Goal: Task Accomplishment & Management: Manage account settings

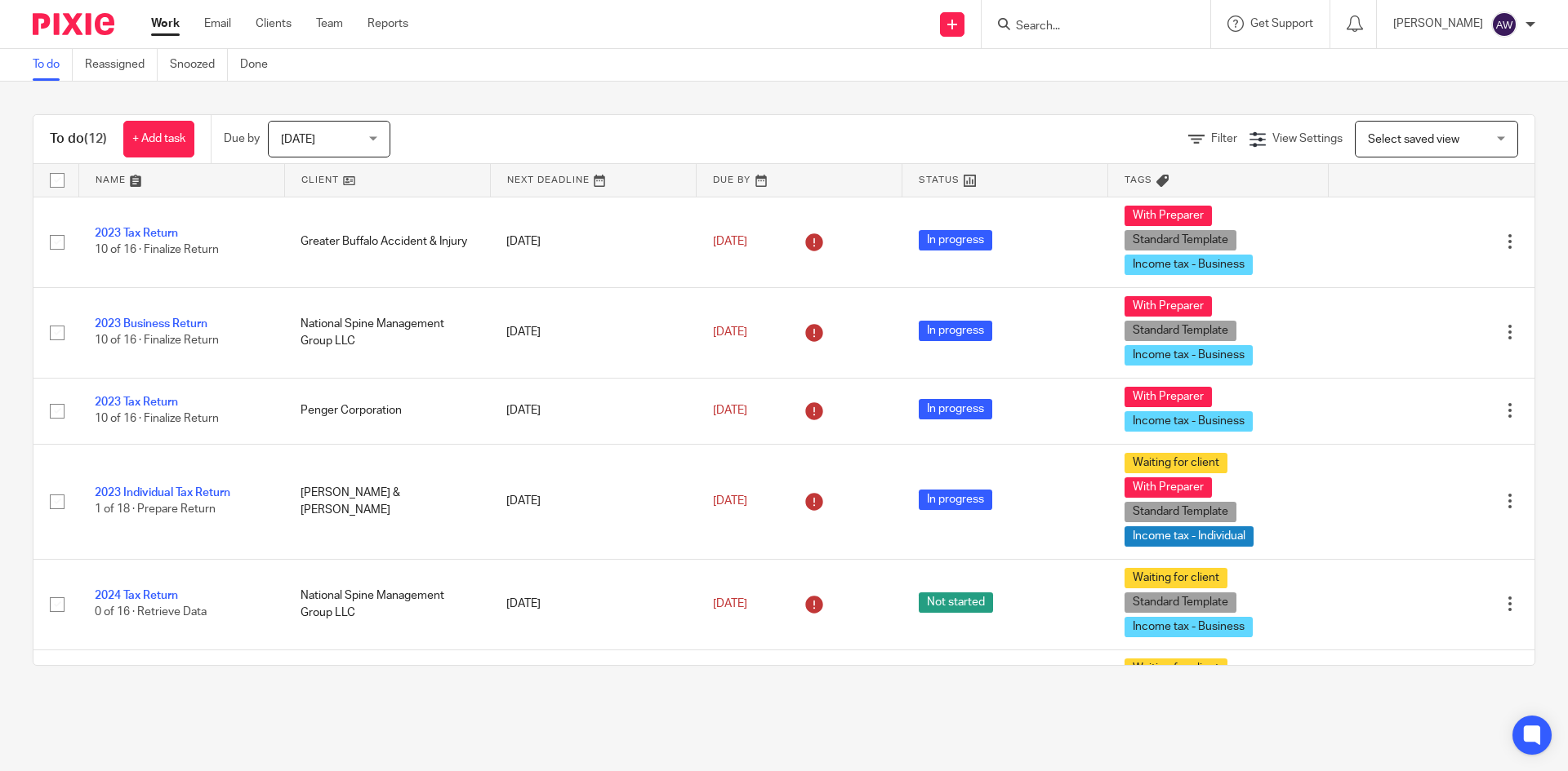
click at [348, 142] on span "[DATE]" at bounding box center [324, 138] width 86 height 34
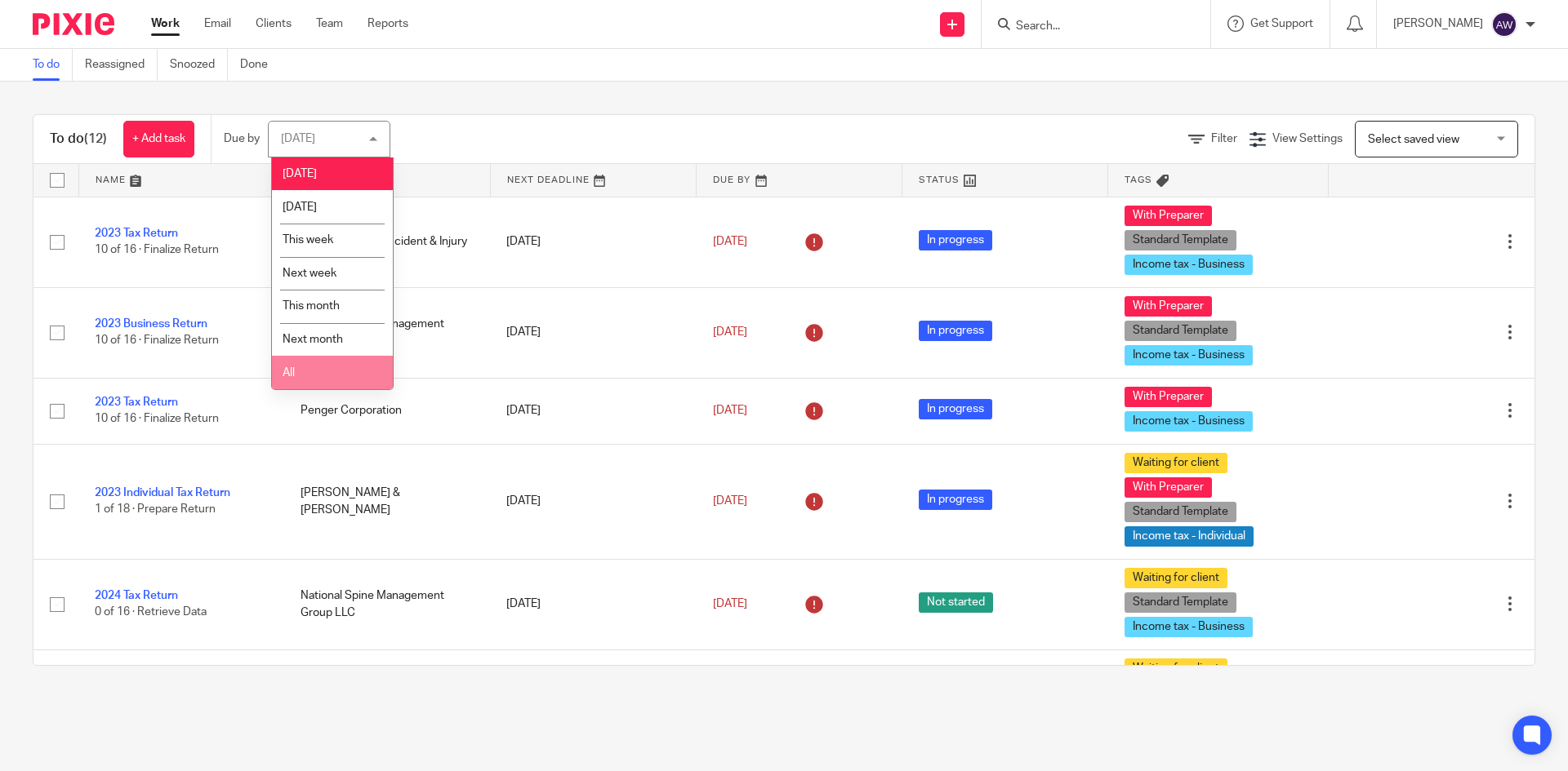
click at [295, 371] on li "All" at bounding box center [332, 373] width 120 height 33
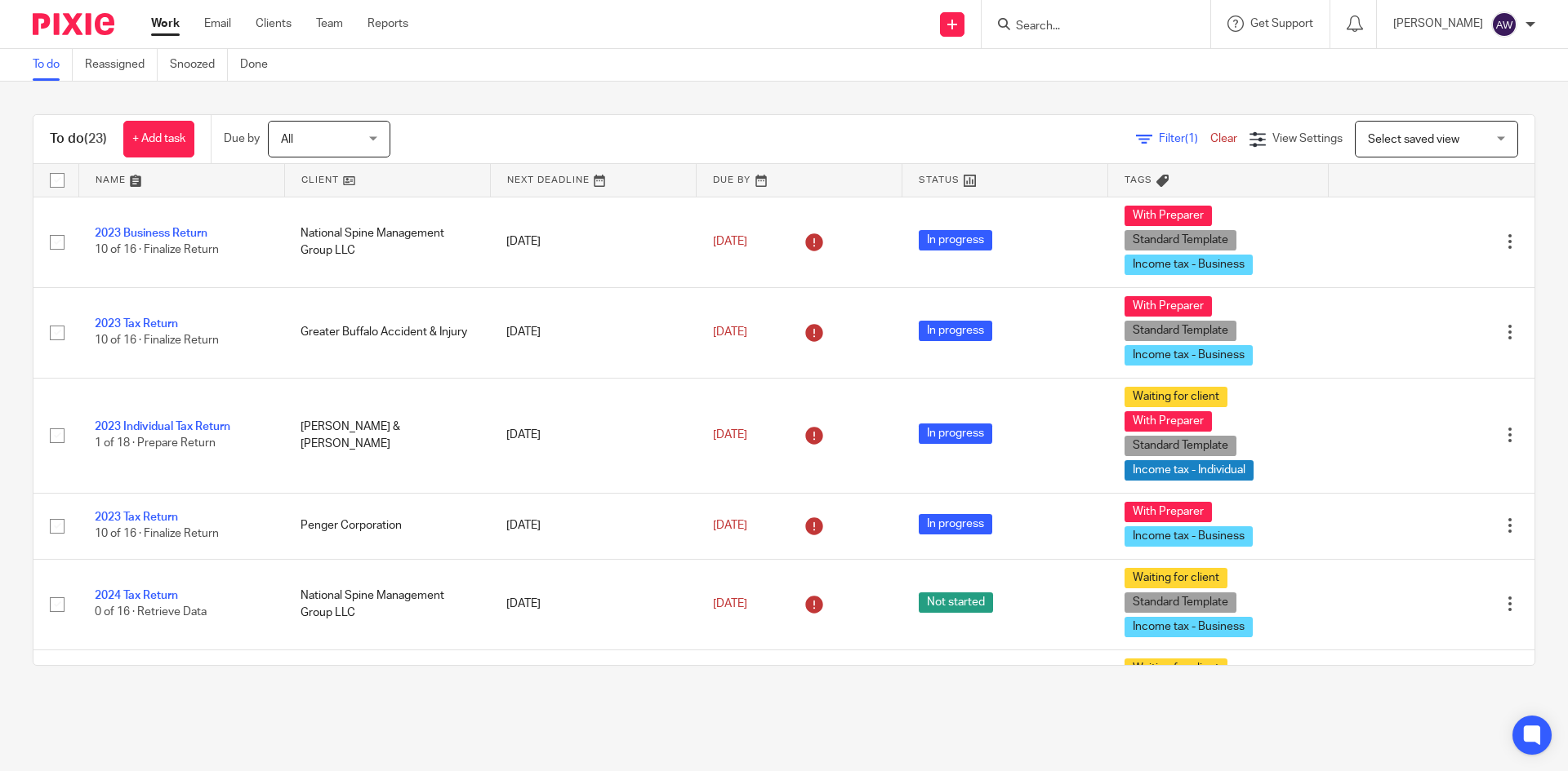
click at [0, 771] on nordpass-portal at bounding box center [0, 771] width 0 height 0
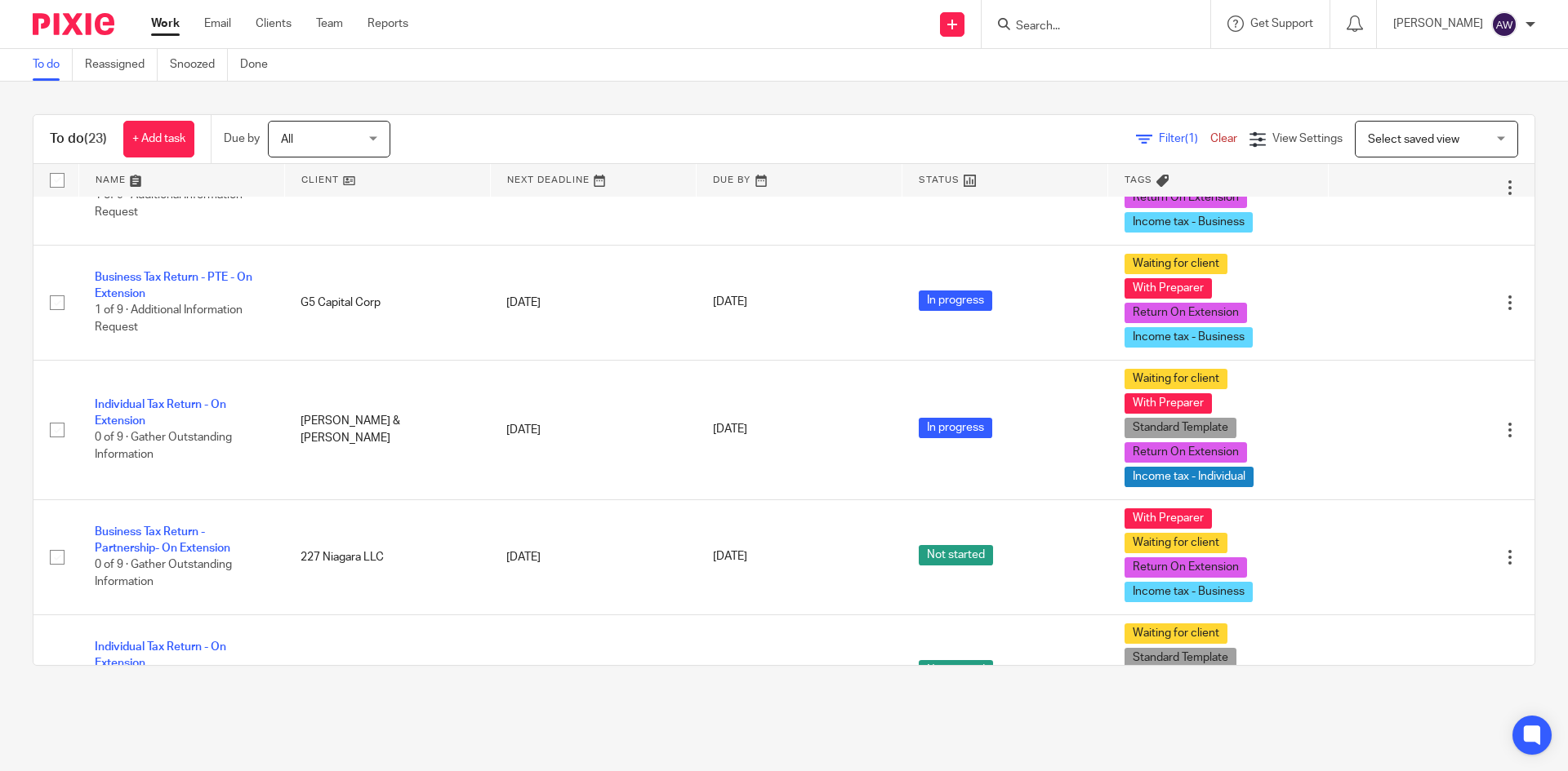
scroll to position [1143, 0]
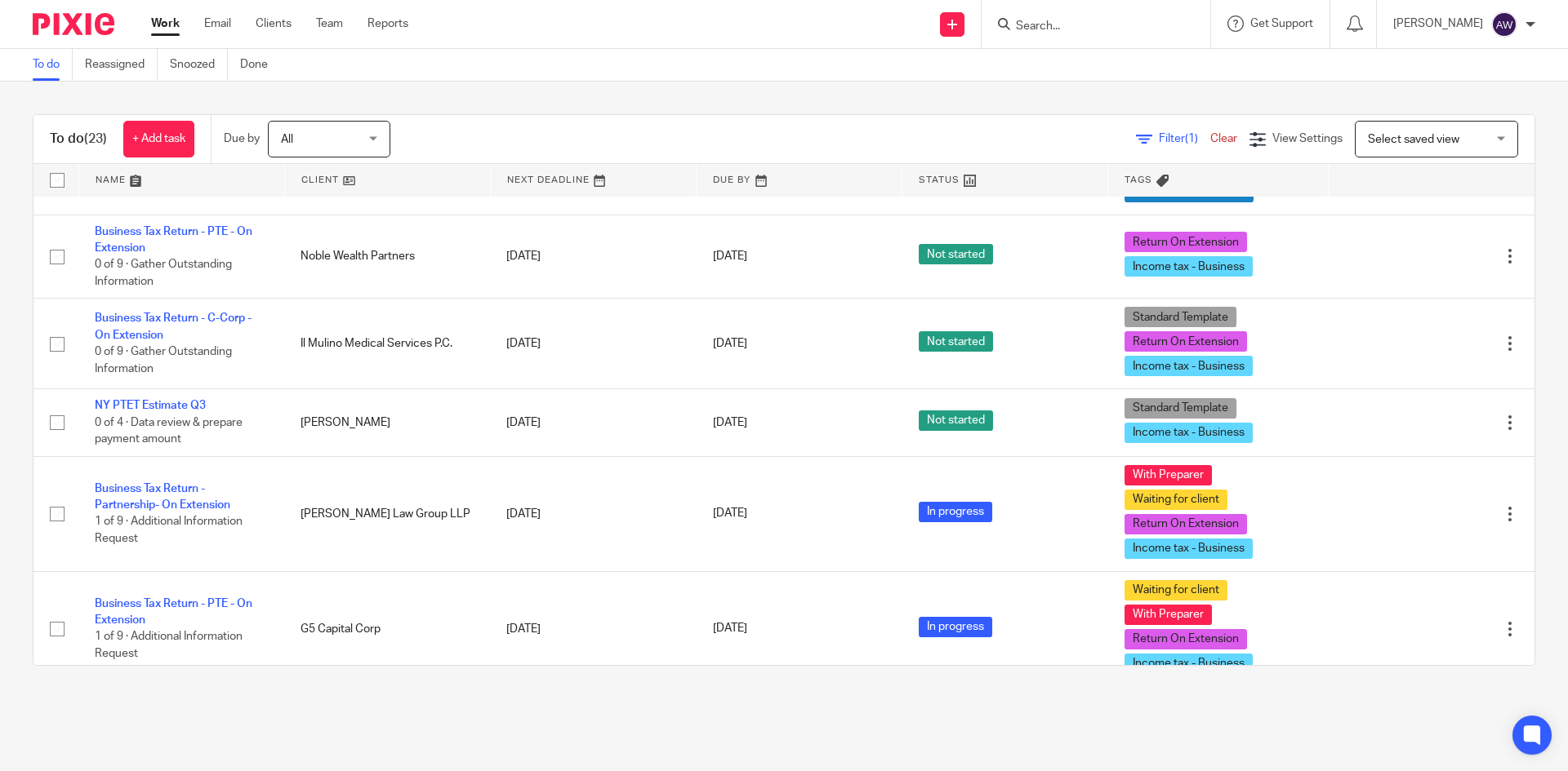
click at [1068, 28] on input "Search" at bounding box center [1087, 26] width 147 height 15
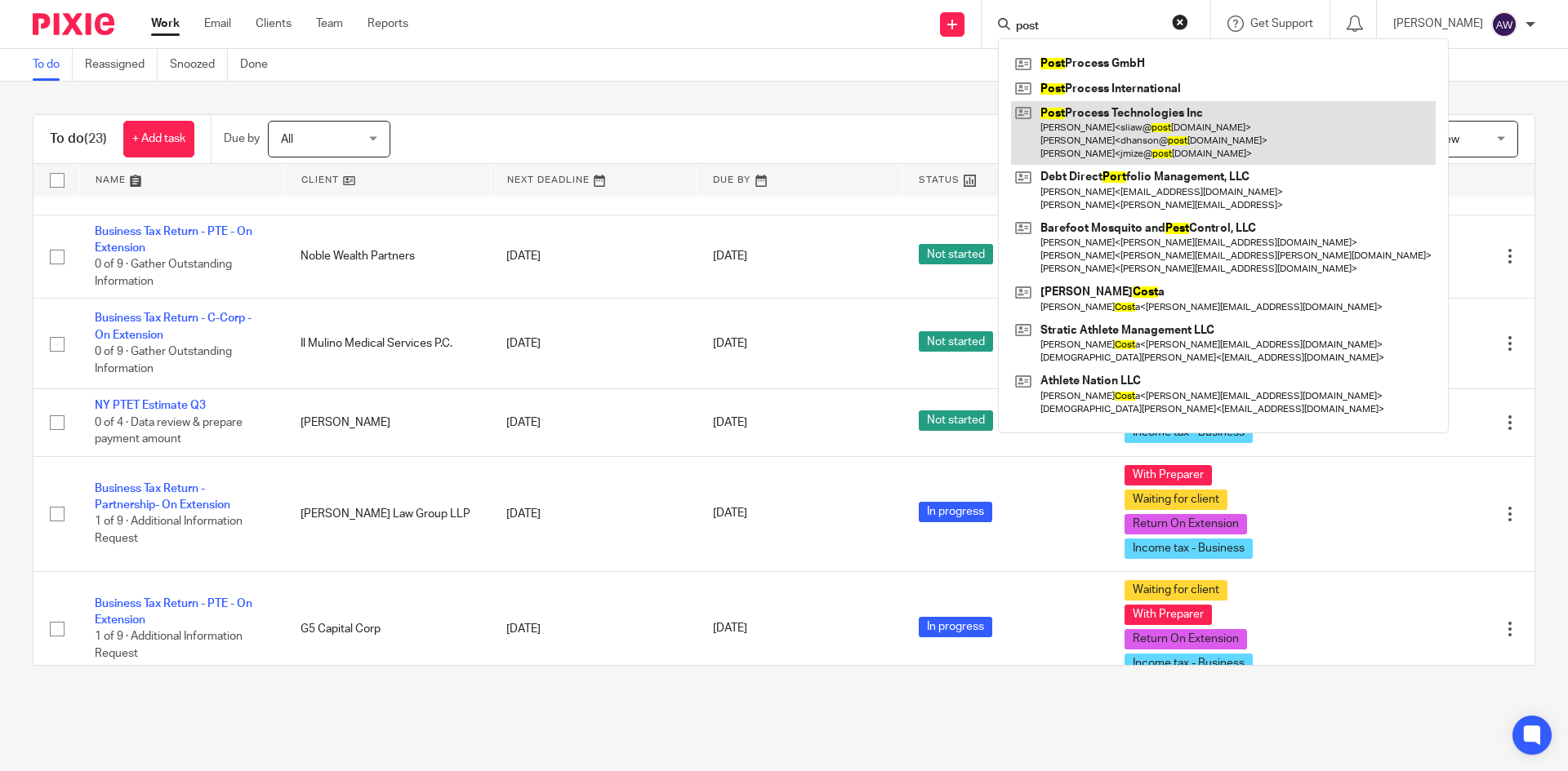
type input "post"
click at [1109, 138] on link at bounding box center [1223, 133] width 425 height 65
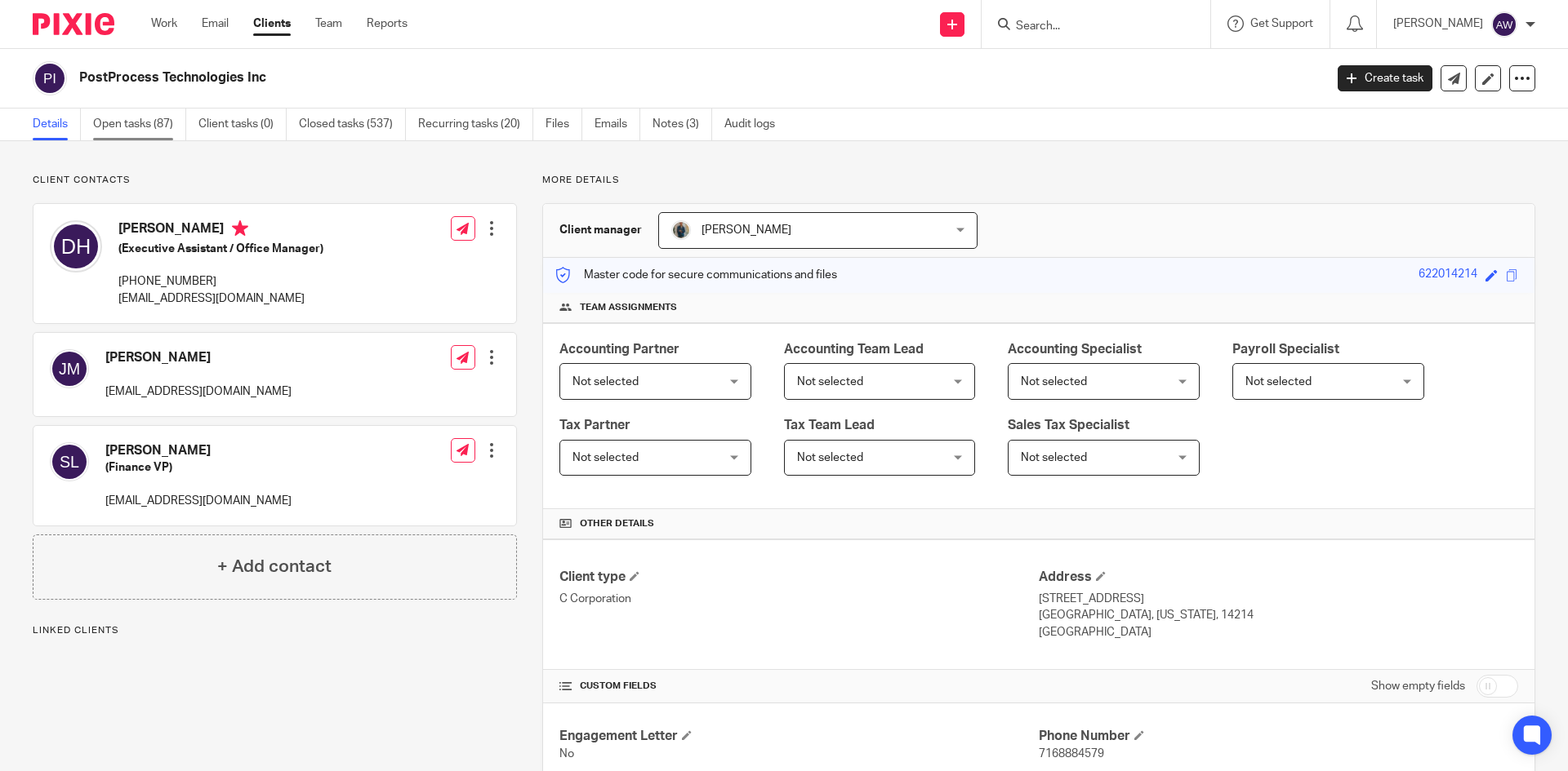
click at [131, 126] on link "Open tasks (87)" at bounding box center [139, 124] width 93 height 32
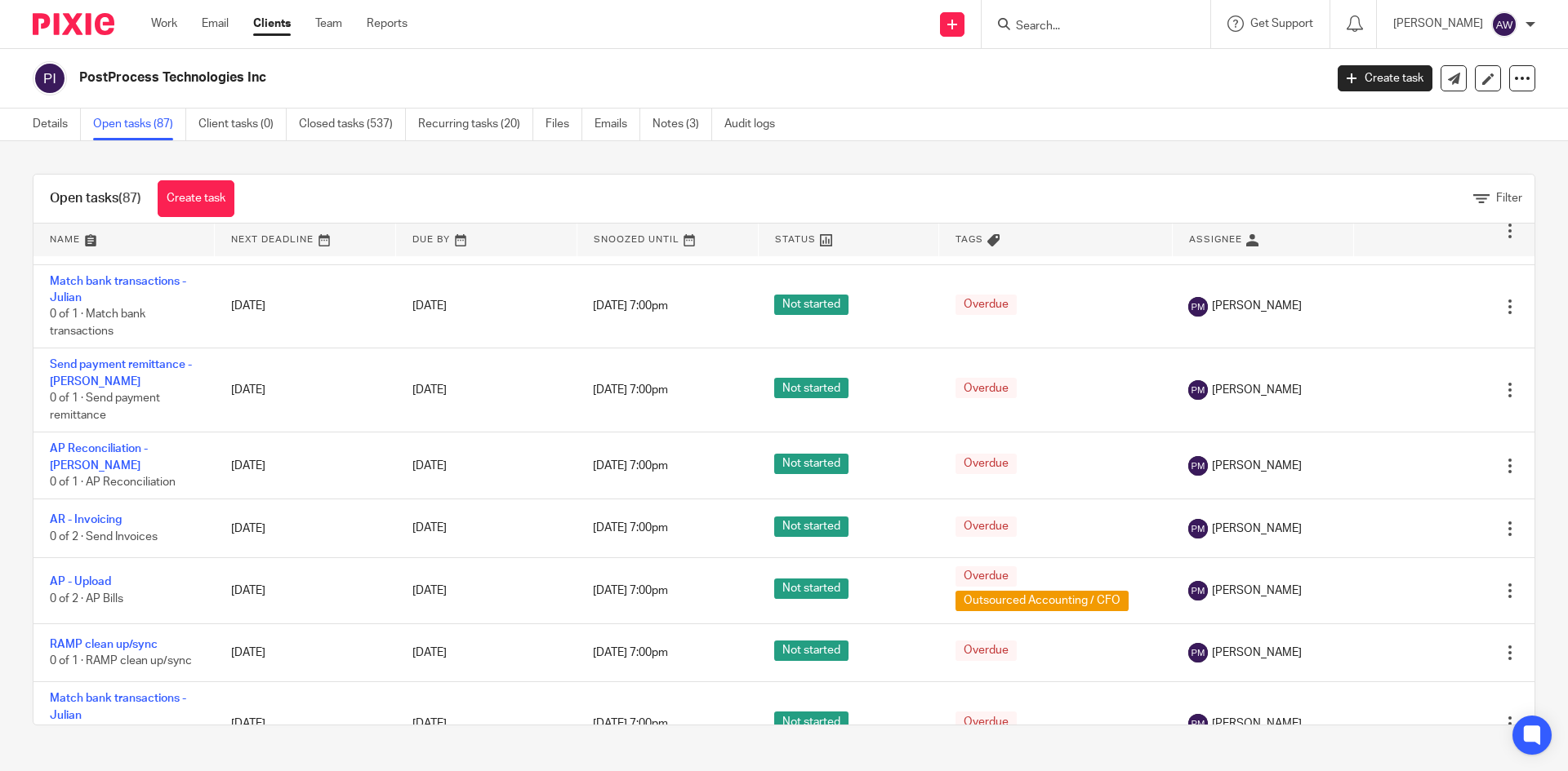
scroll to position [5666, 0]
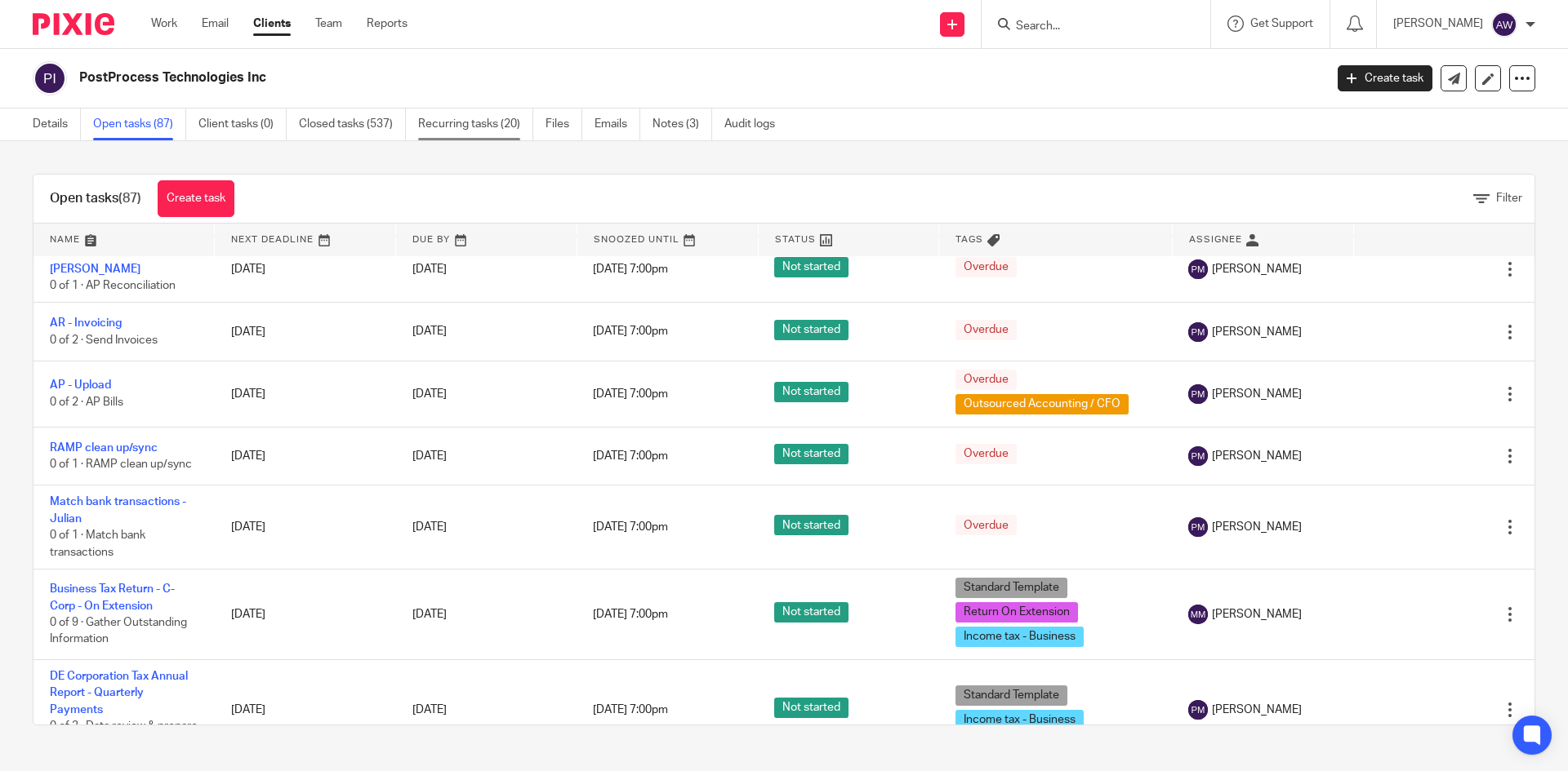
click at [450, 125] on link "Recurring tasks (20)" at bounding box center [476, 124] width 115 height 32
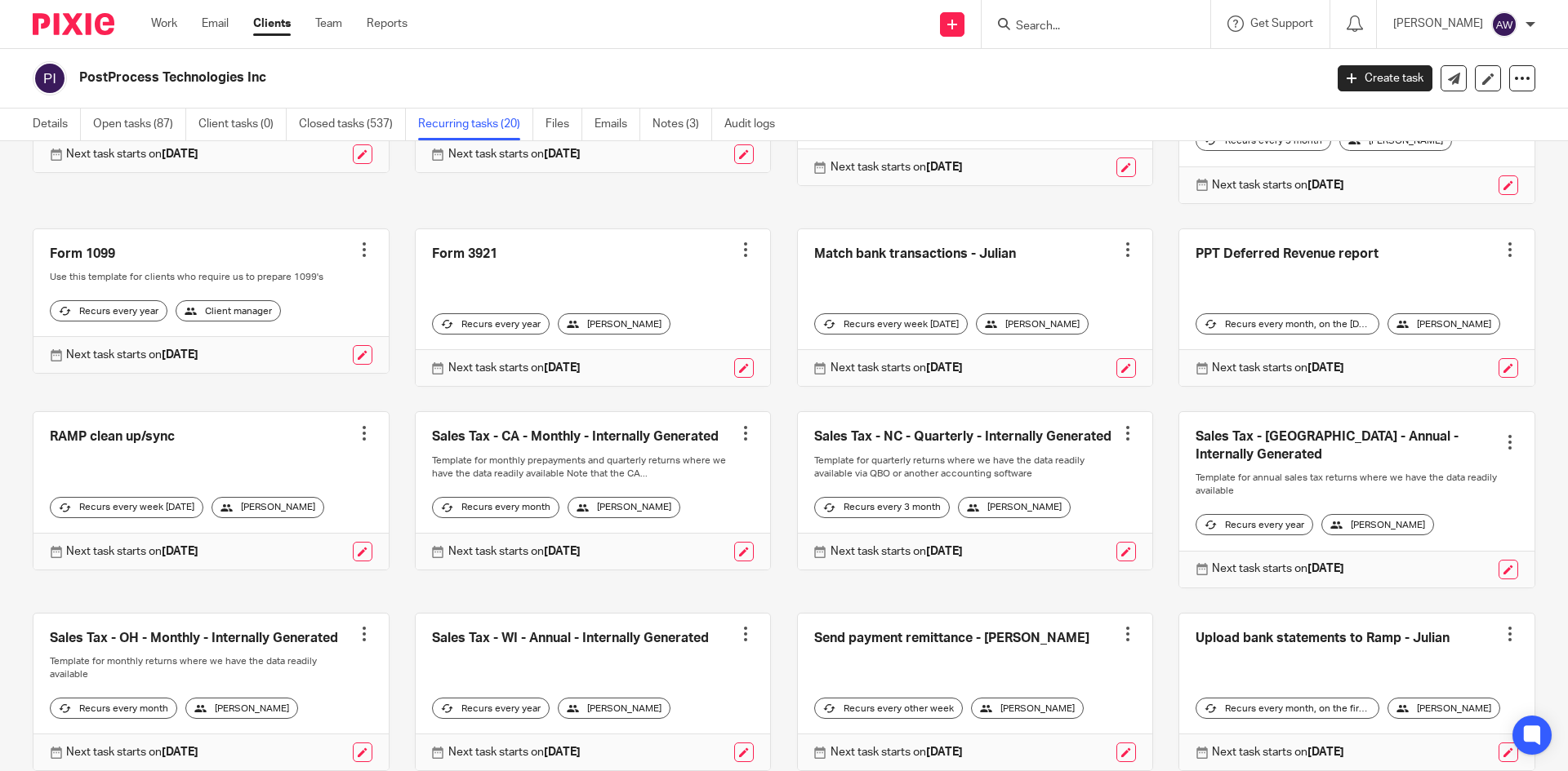
scroll to position [471, 0]
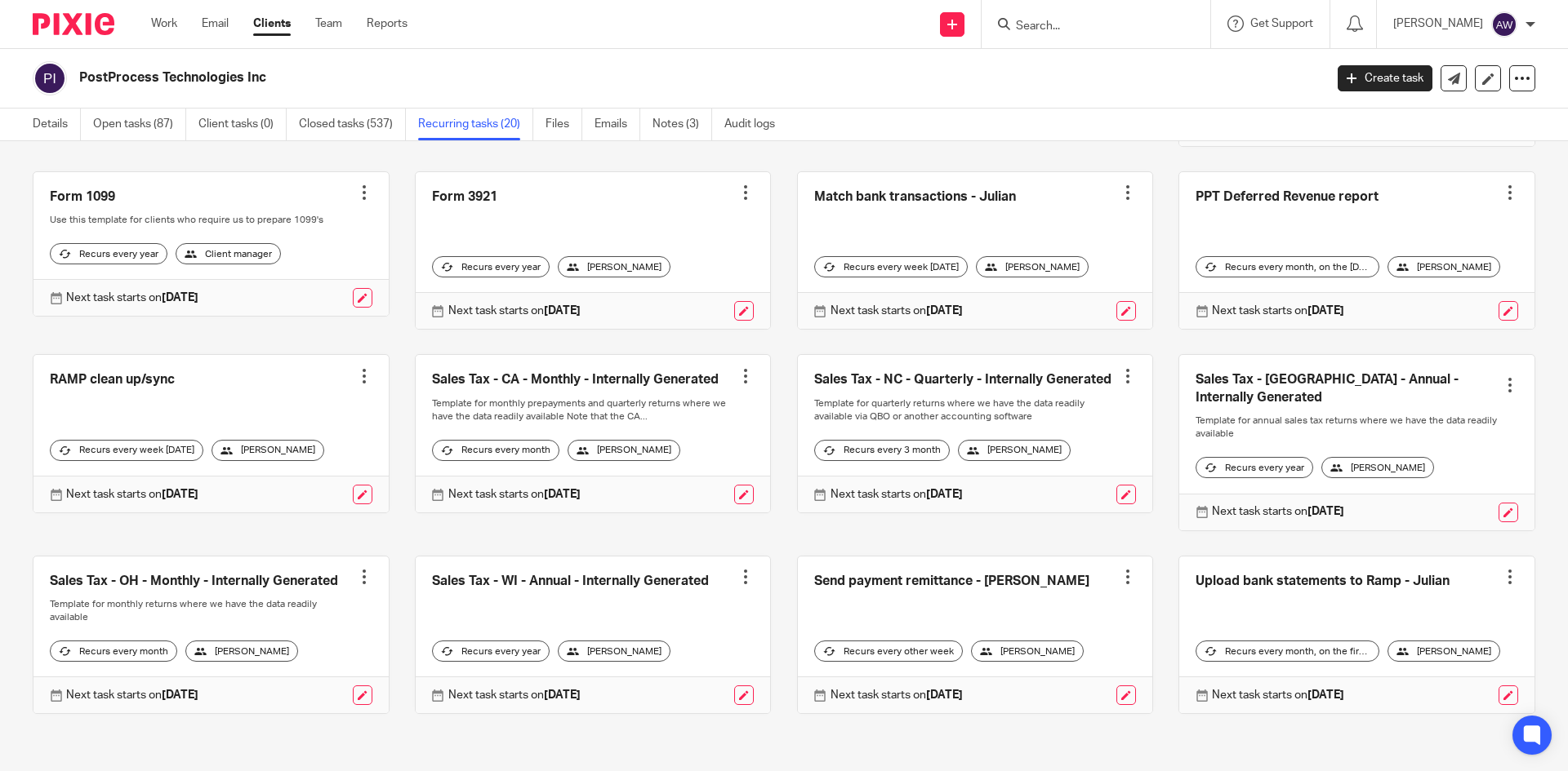
click at [613, 394] on link at bounding box center [593, 433] width 355 height 158
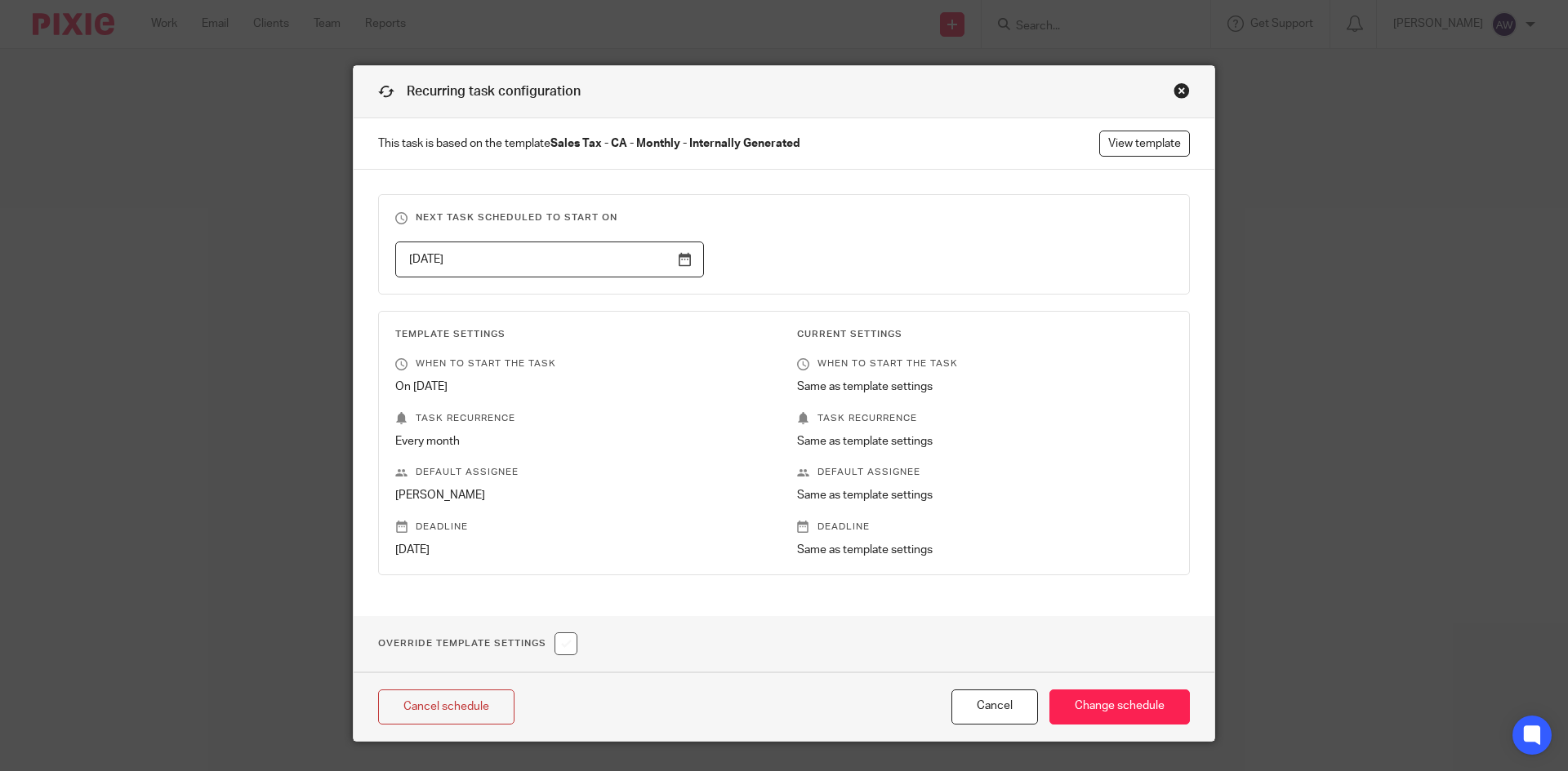
click at [1178, 83] on div "Close this dialog window" at bounding box center [1181, 90] width 17 height 17
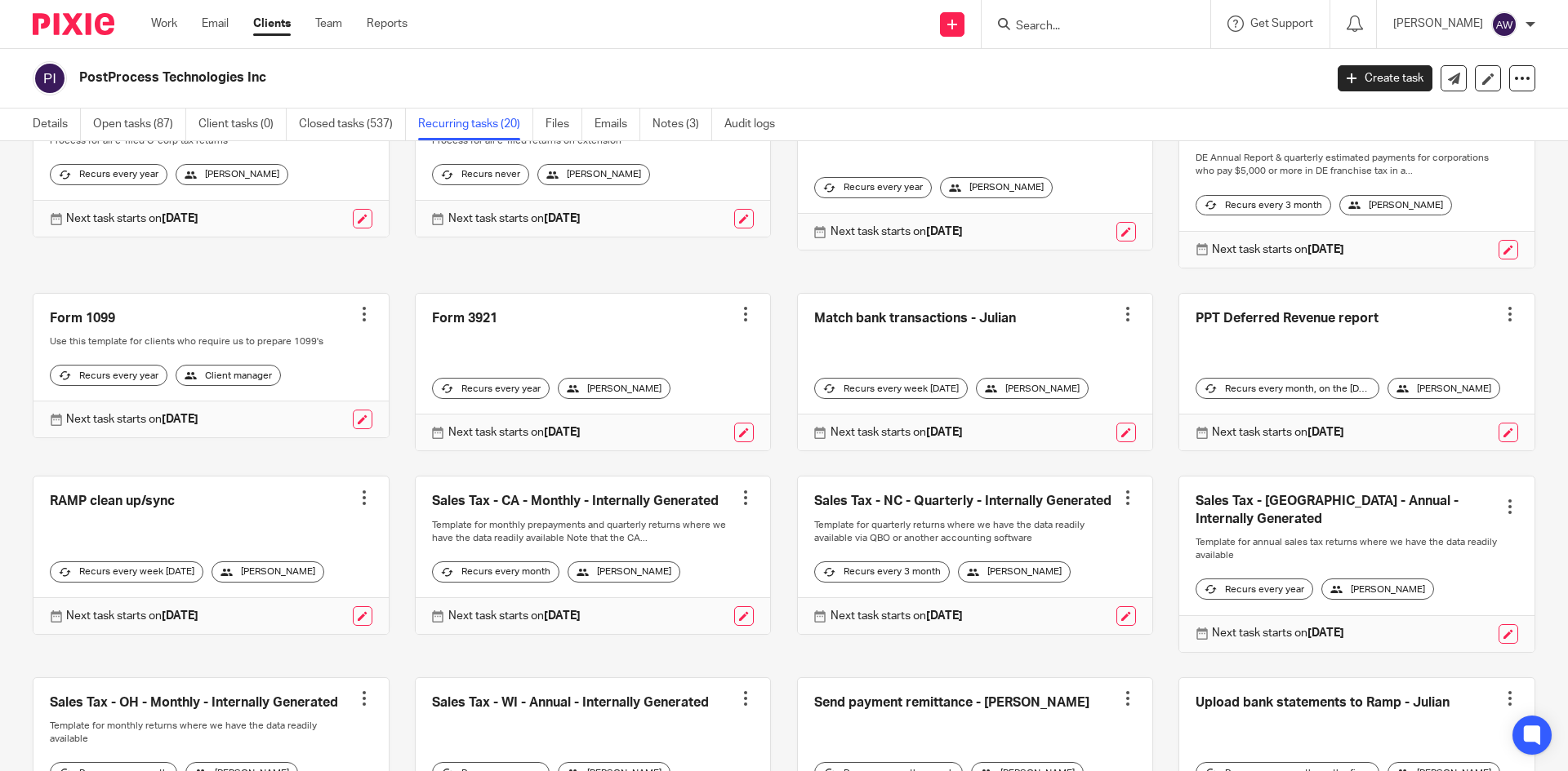
scroll to position [471, 0]
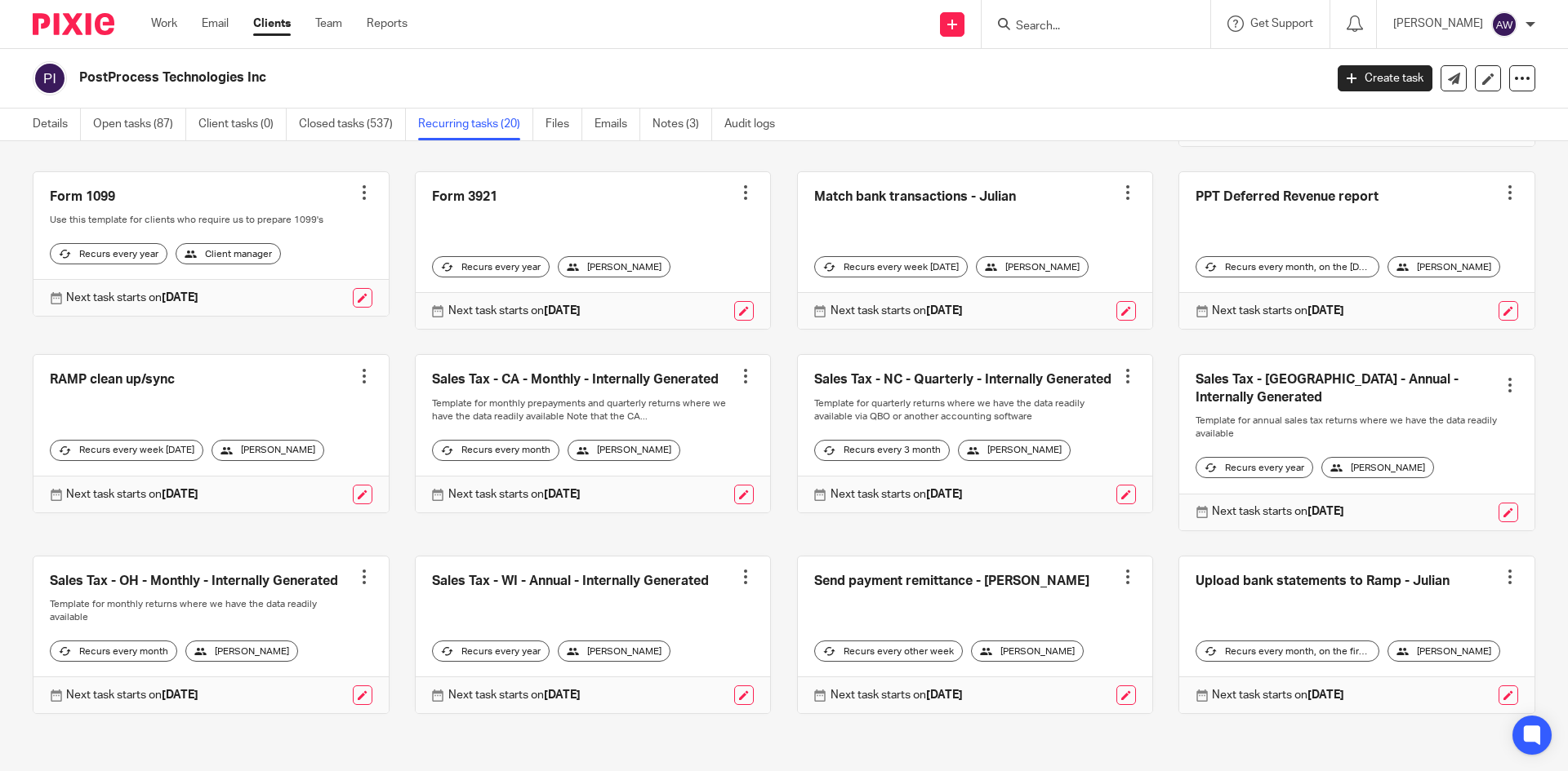
click at [209, 649] on div "[PERSON_NAME]" at bounding box center [241, 652] width 113 height 22
click at [359, 699] on link at bounding box center [362, 696] width 20 height 20
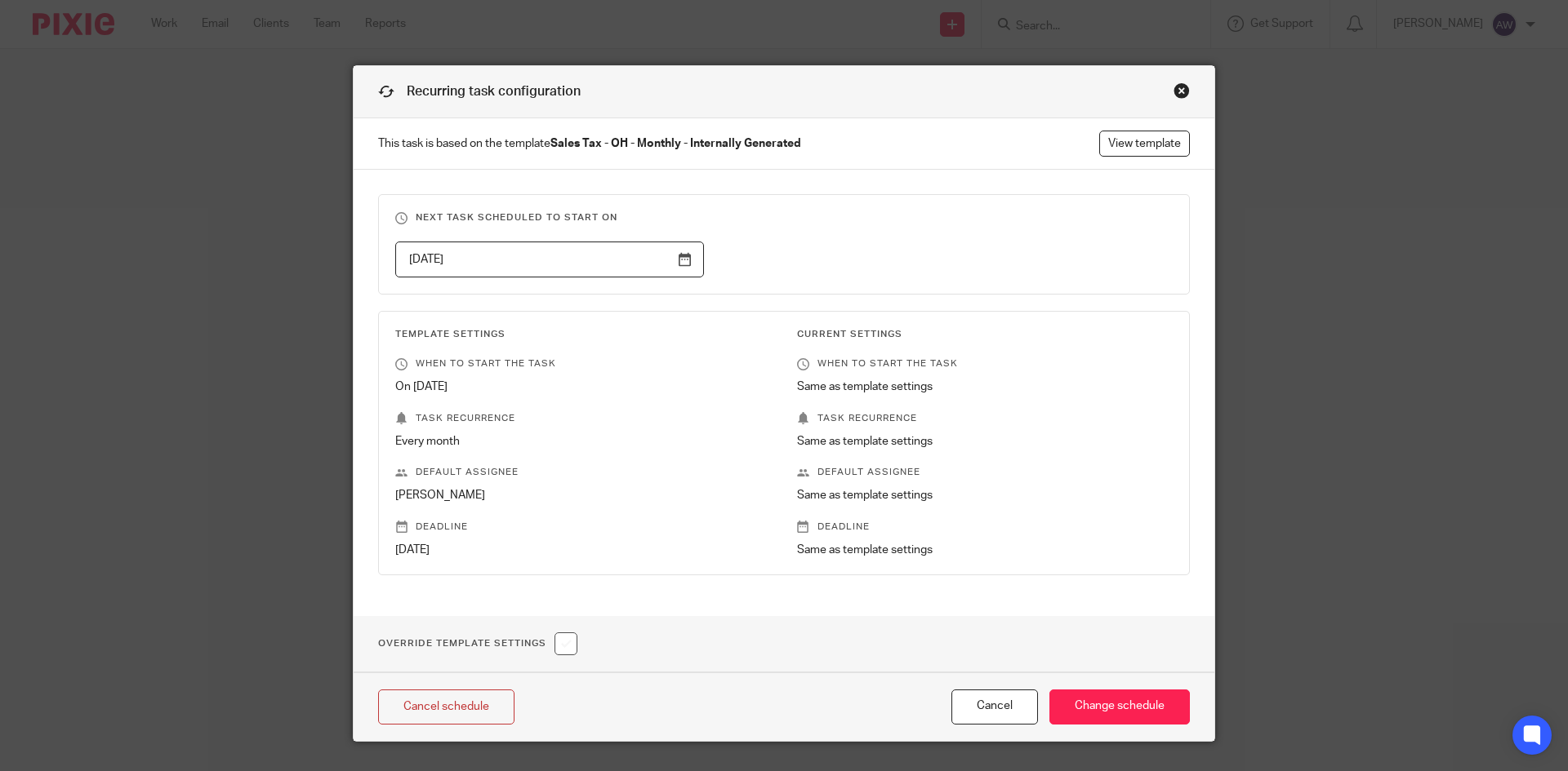
click at [1181, 83] on div "Close this dialog window" at bounding box center [1181, 90] width 17 height 17
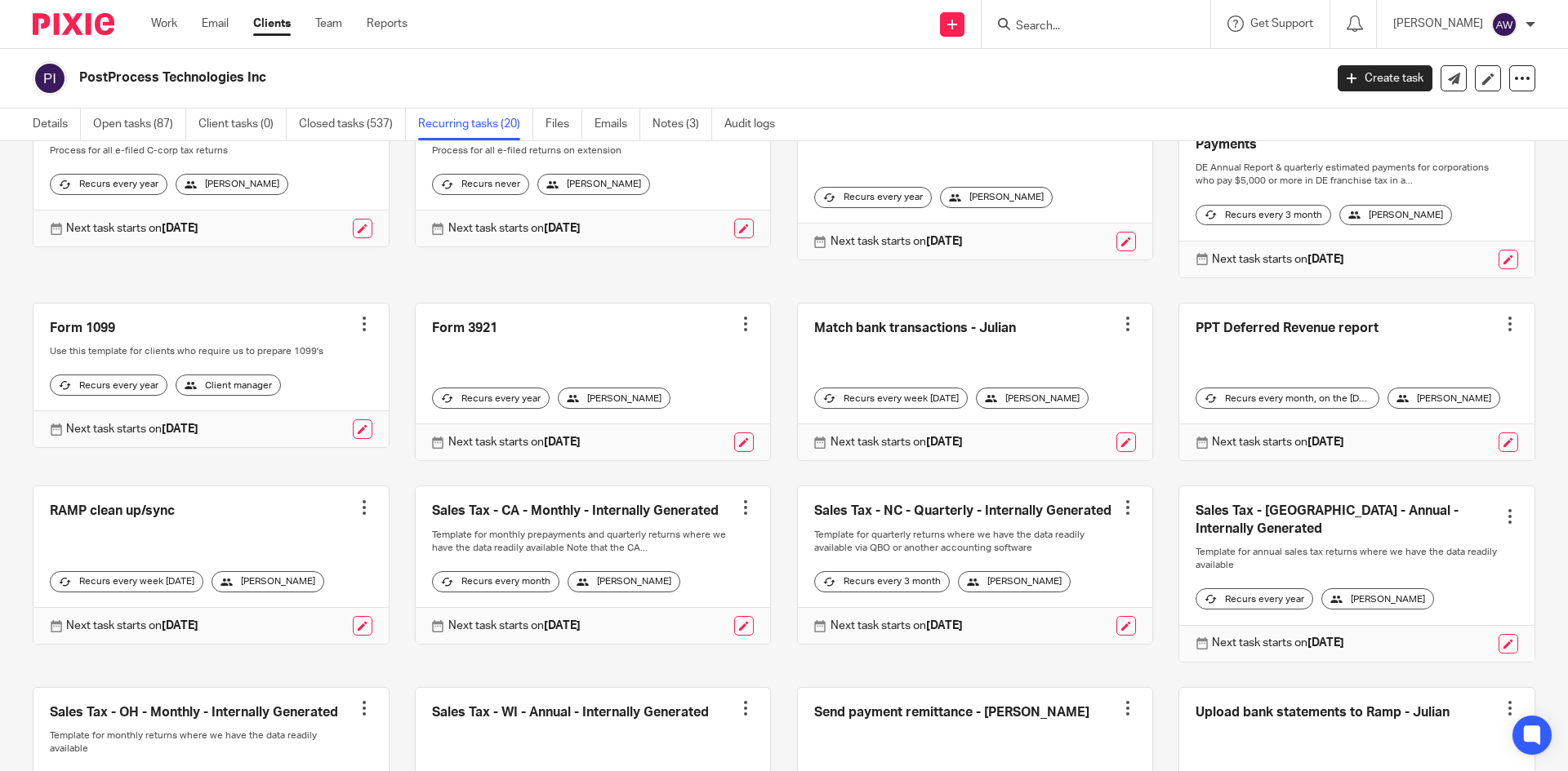
scroll to position [327, 0]
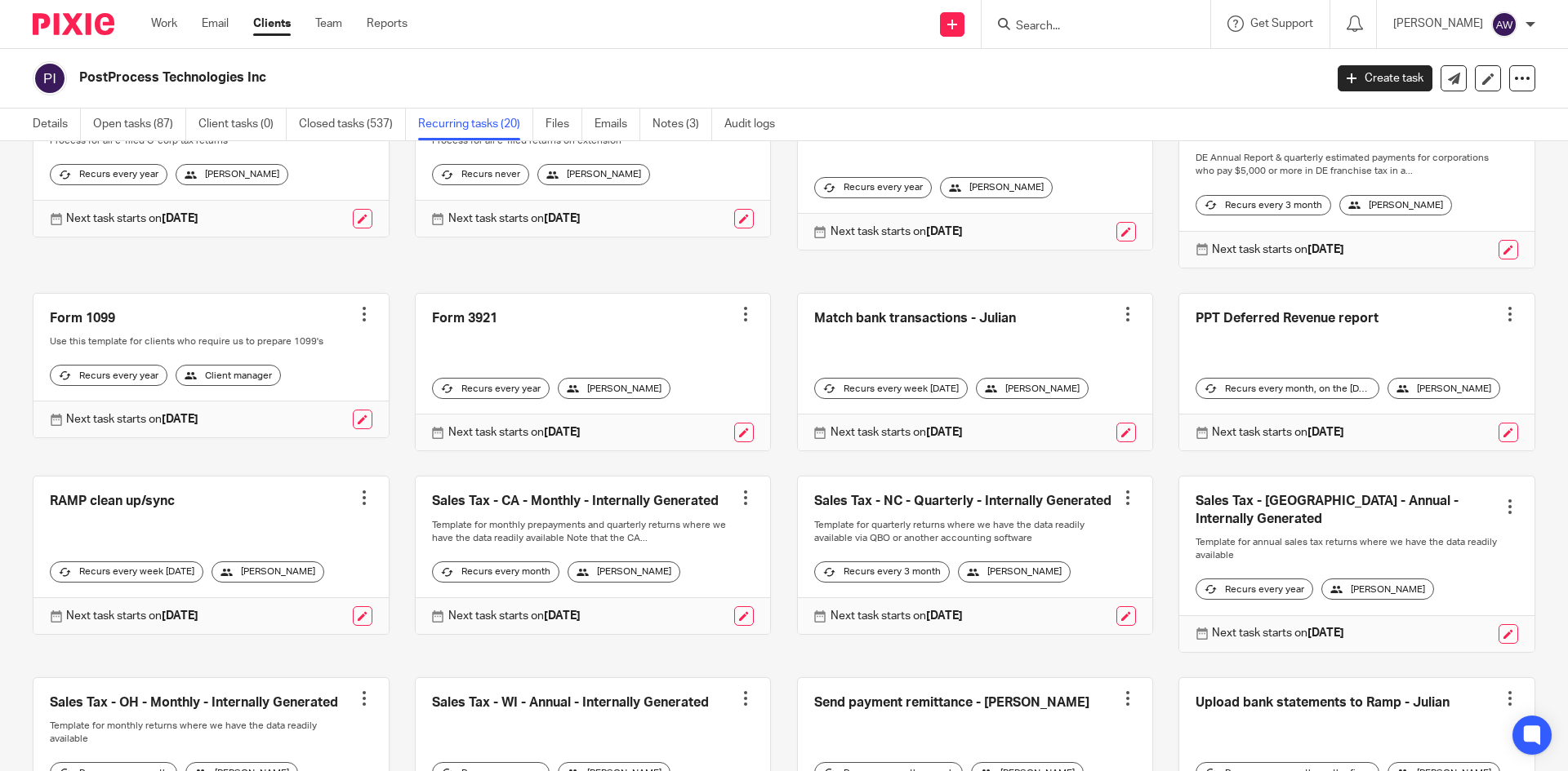
click at [151, 31] on div "Work Email Clients Team Reports Work Email Clients Team Reports Settings" at bounding box center [284, 23] width 298 height 48
click at [177, 18] on link "Work" at bounding box center [163, 23] width 26 height 17
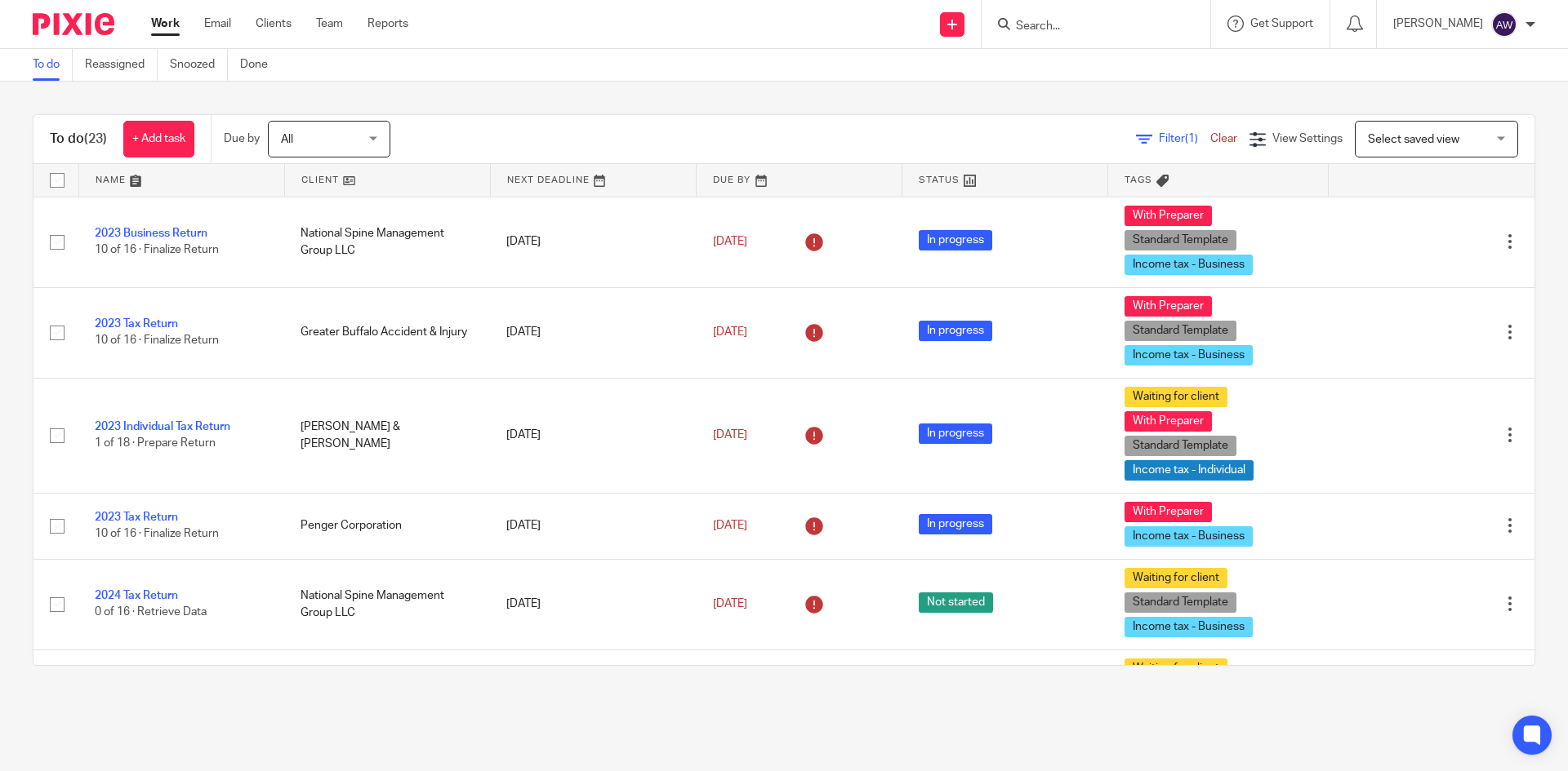
click at [329, 13] on div "Work Email Clients Team Reports Work Email Clients Team Reports Settings" at bounding box center [284, 23] width 299 height 48
click at [331, 20] on link "Team" at bounding box center [330, 23] width 27 height 17
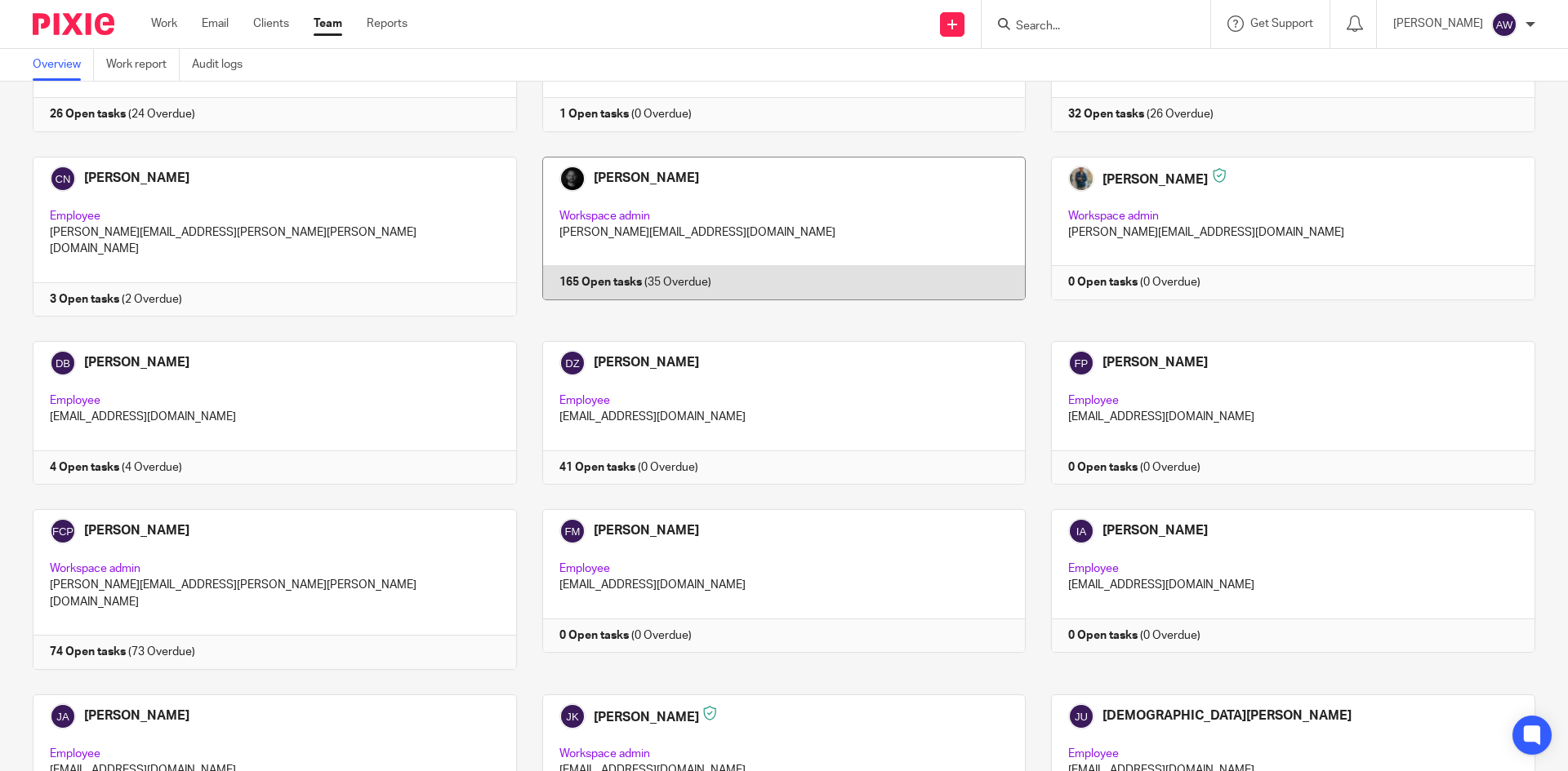
scroll to position [898, 0]
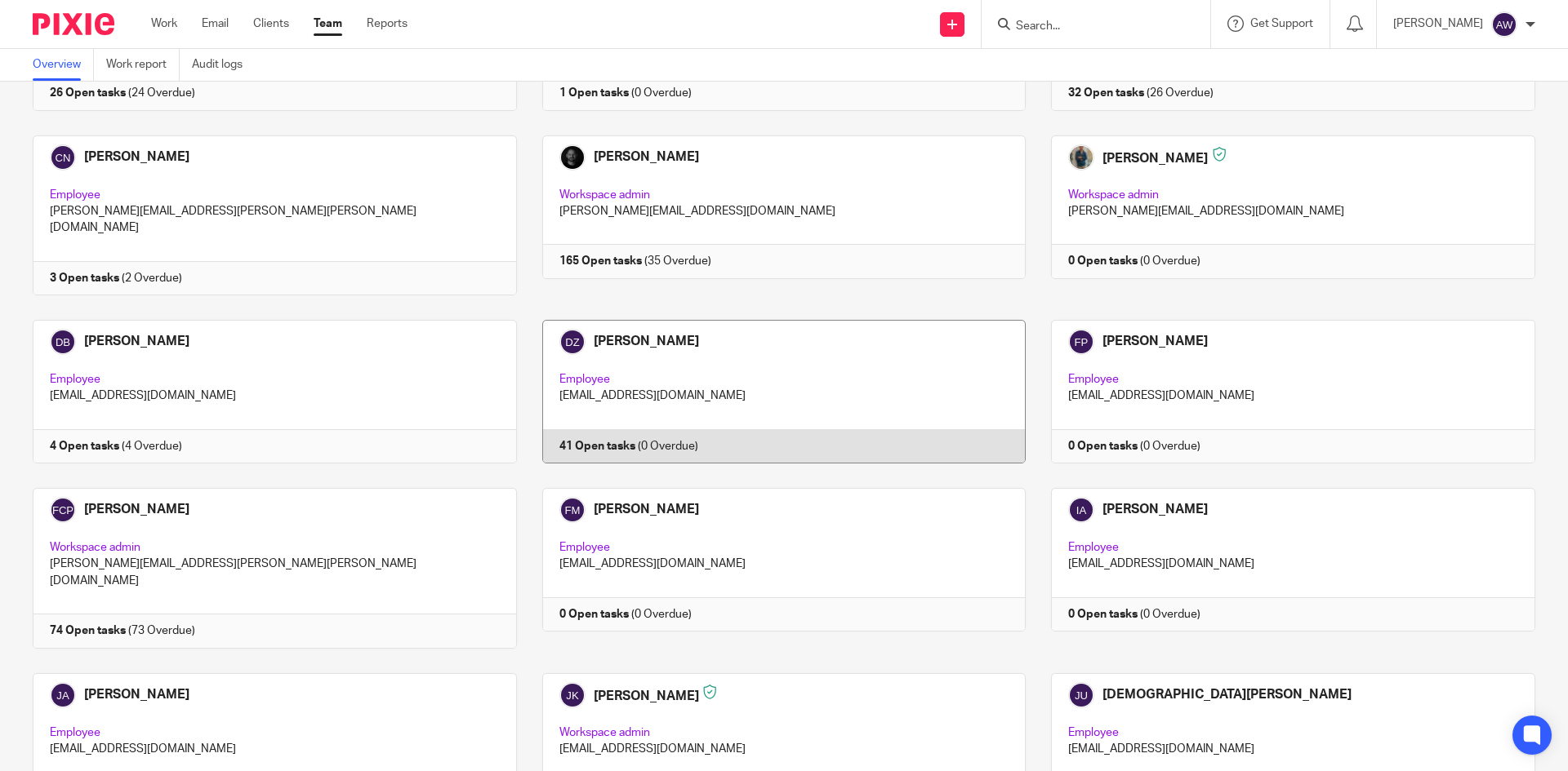
click at [614, 400] on link at bounding box center [771, 391] width 510 height 144
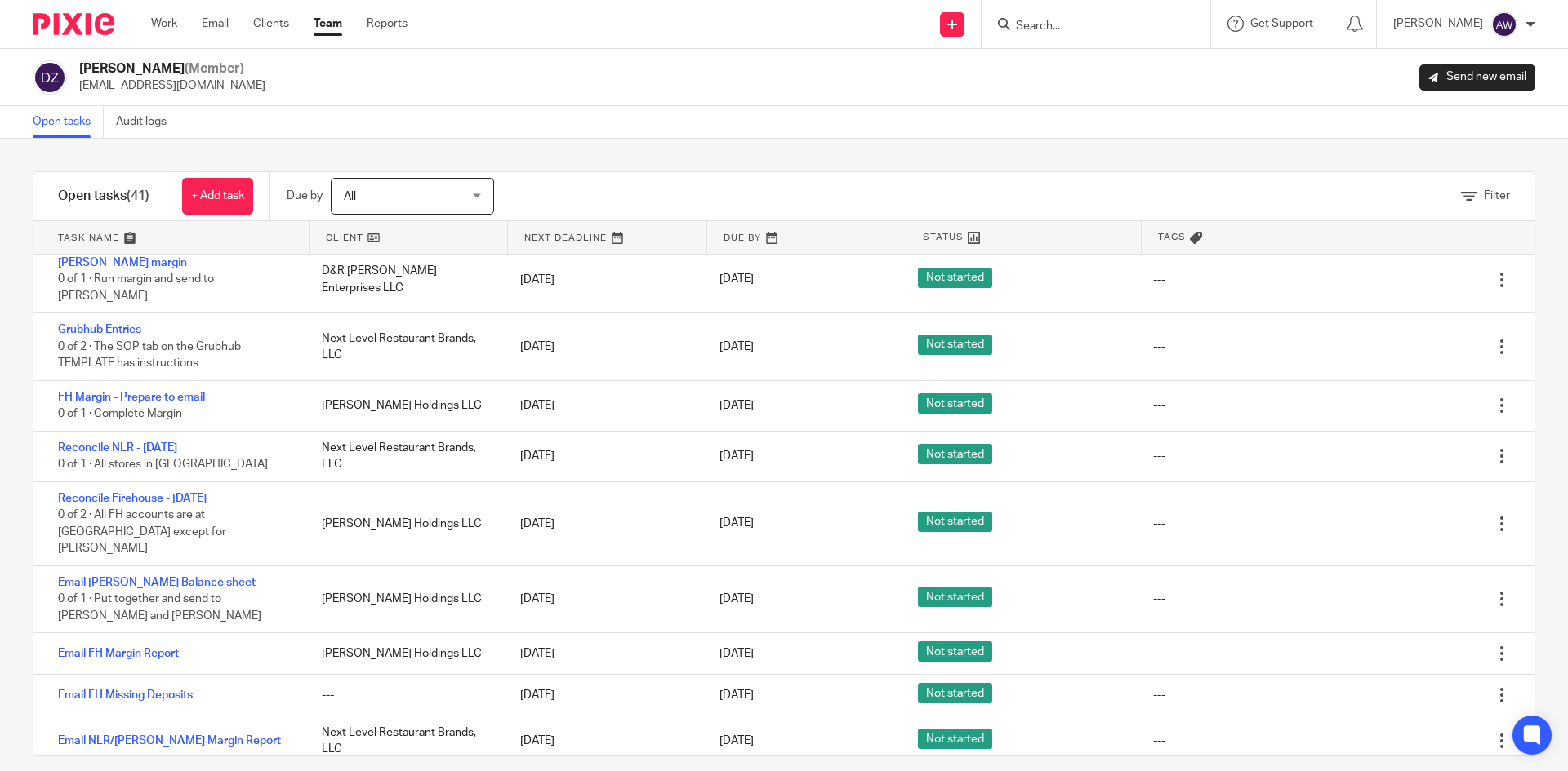
scroll to position [1470, 0]
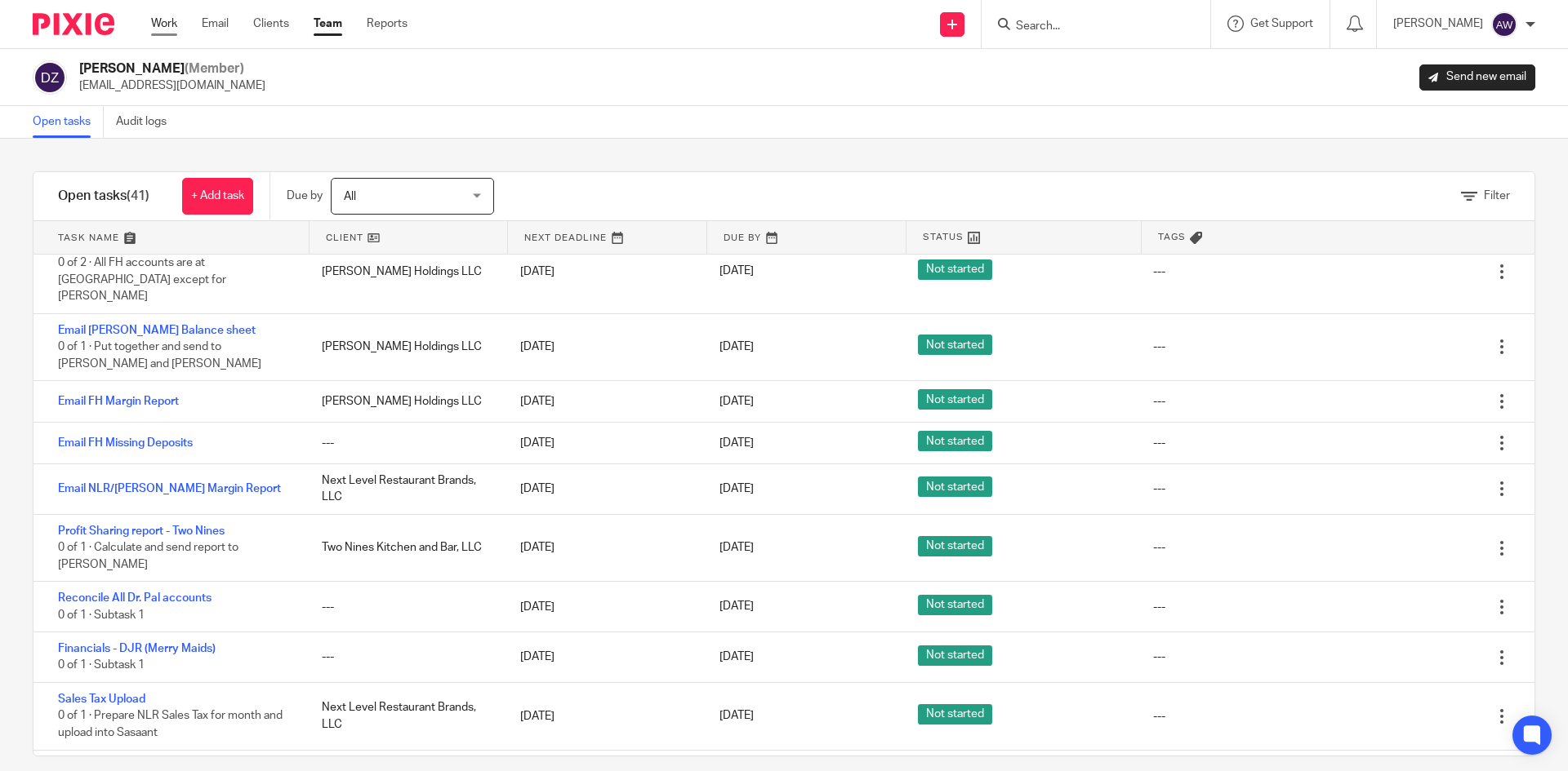
click at [165, 29] on link "Work" at bounding box center [163, 23] width 26 height 17
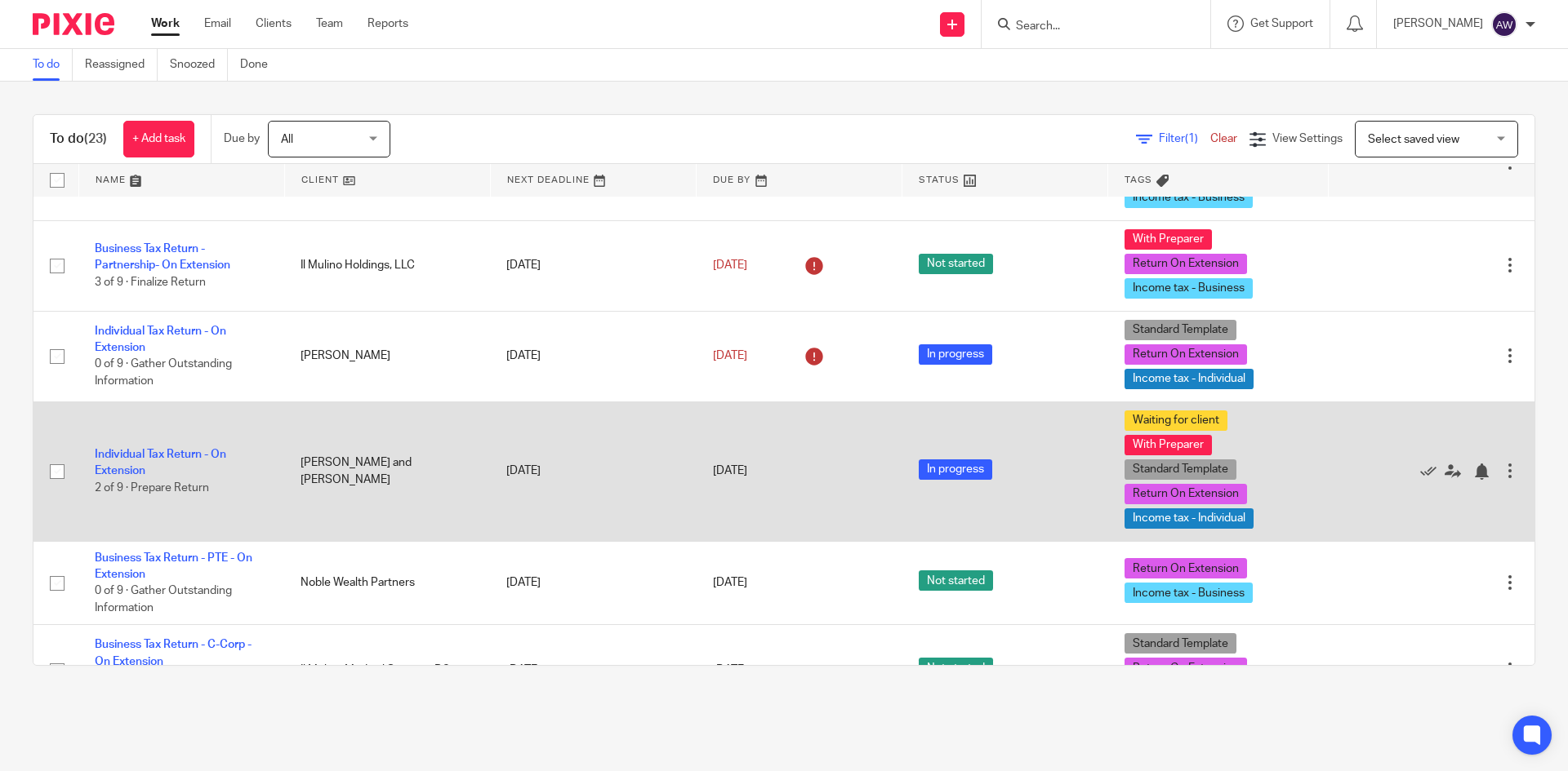
scroll to position [898, 0]
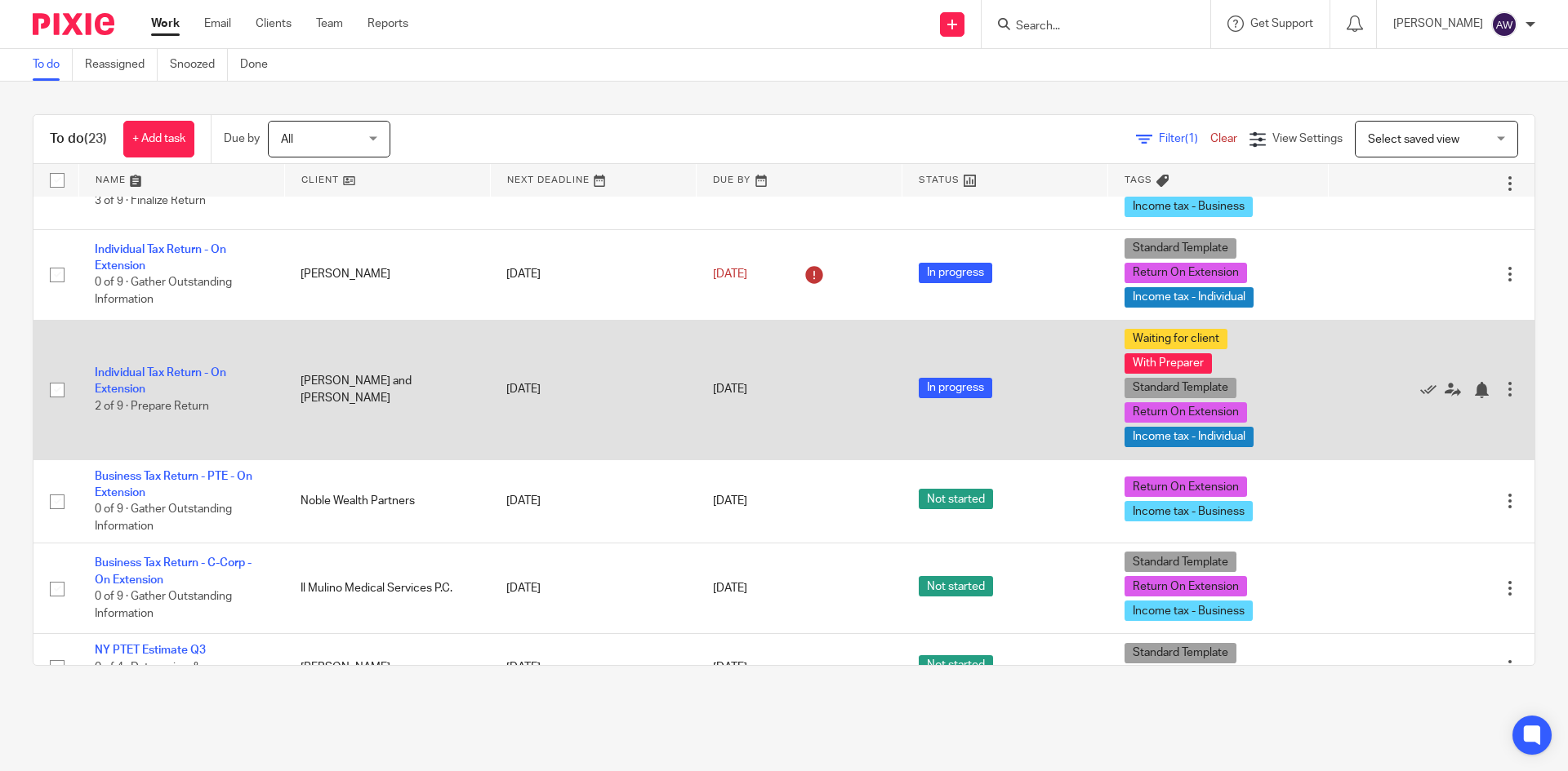
click at [326, 391] on td "[PERSON_NAME] and [PERSON_NAME]" at bounding box center [387, 389] width 206 height 140
click at [197, 374] on link "Individual Tax Return - On Extension" at bounding box center [161, 381] width 131 height 27
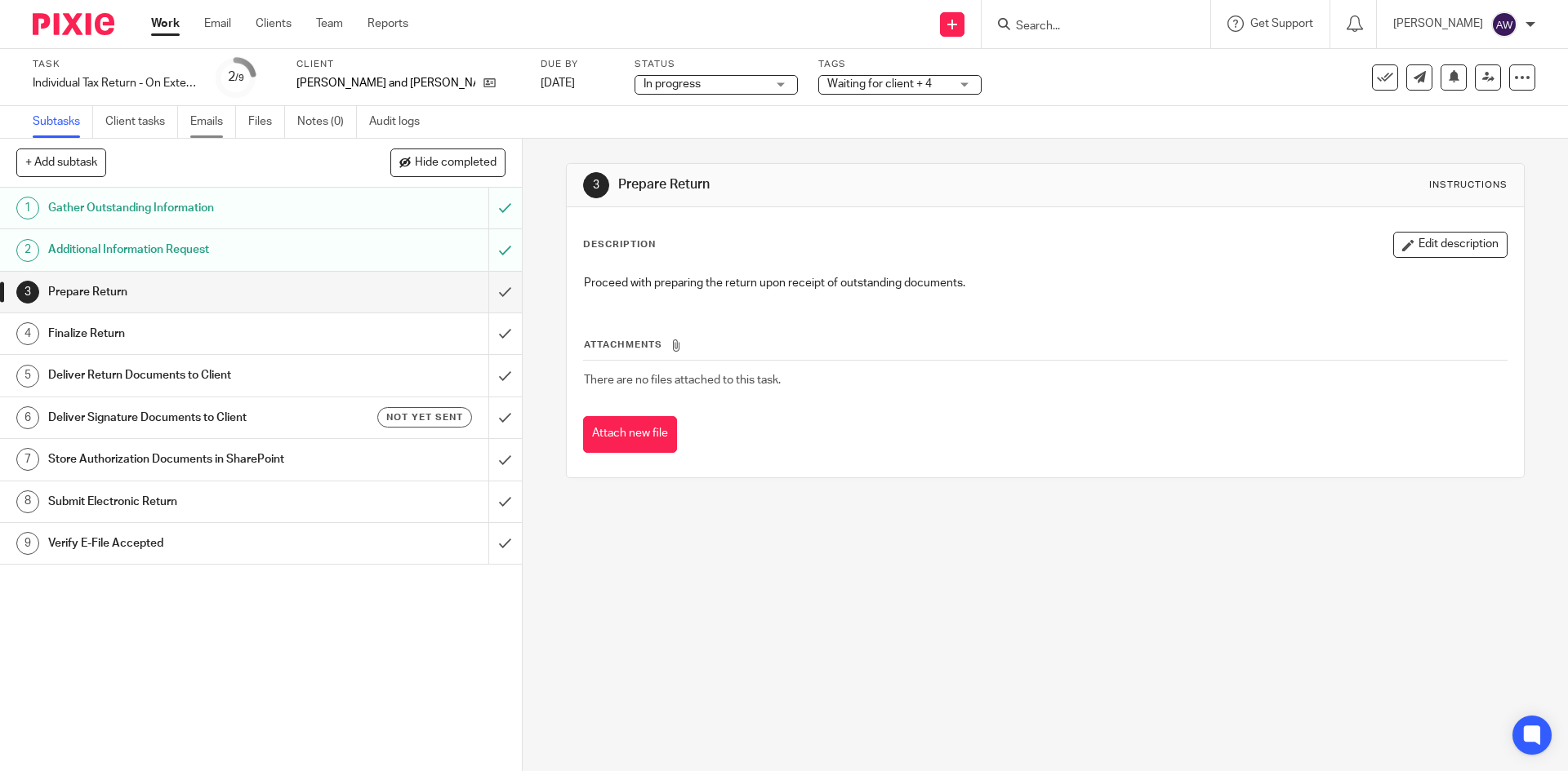
click at [223, 122] on link "Emails" at bounding box center [212, 121] width 46 height 32
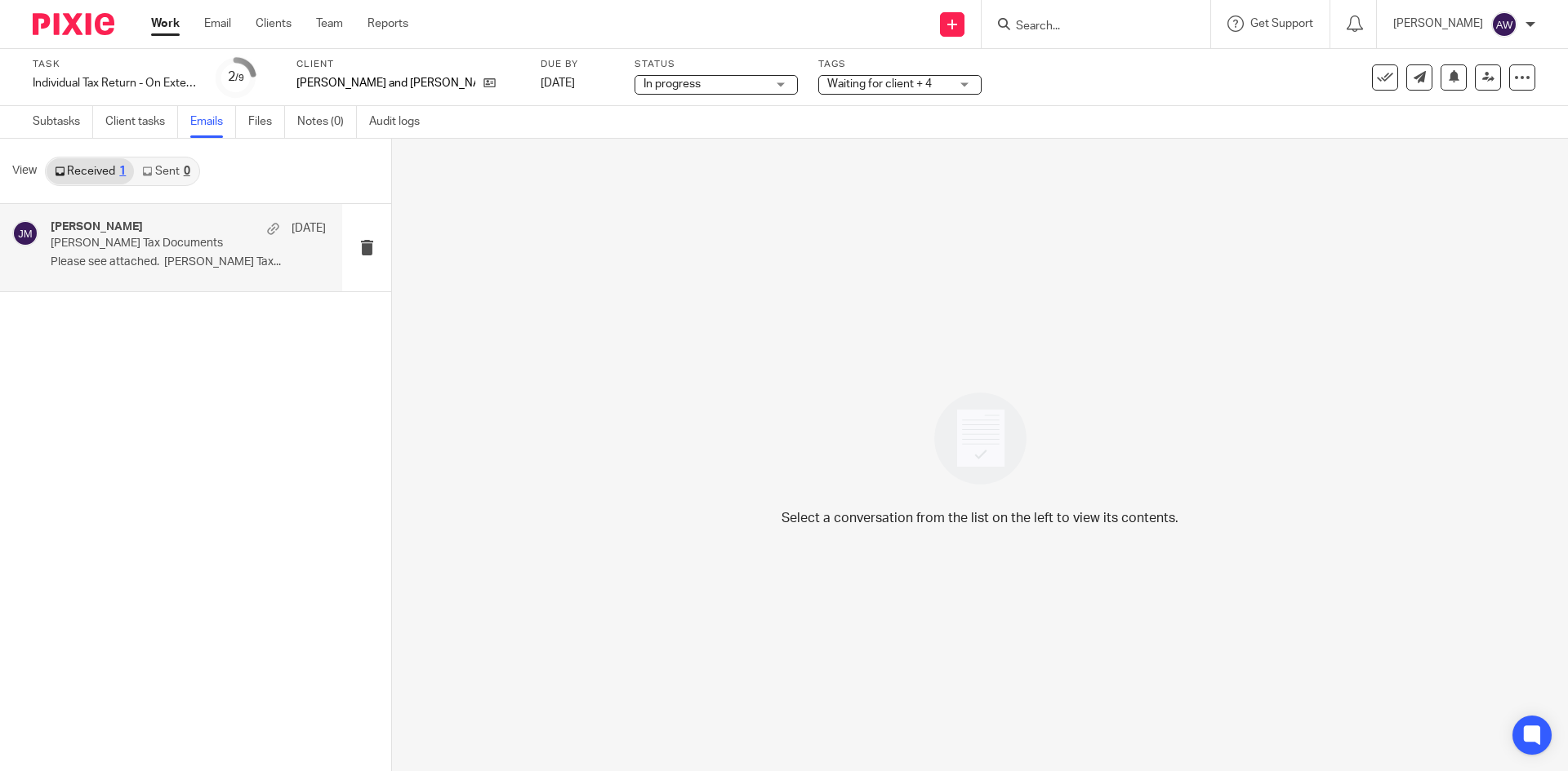
click at [216, 273] on div "james maloney Aug 8 Maloney Tax Documents Please see attached. Maloney Tax..." at bounding box center [188, 248] width 275 height 55
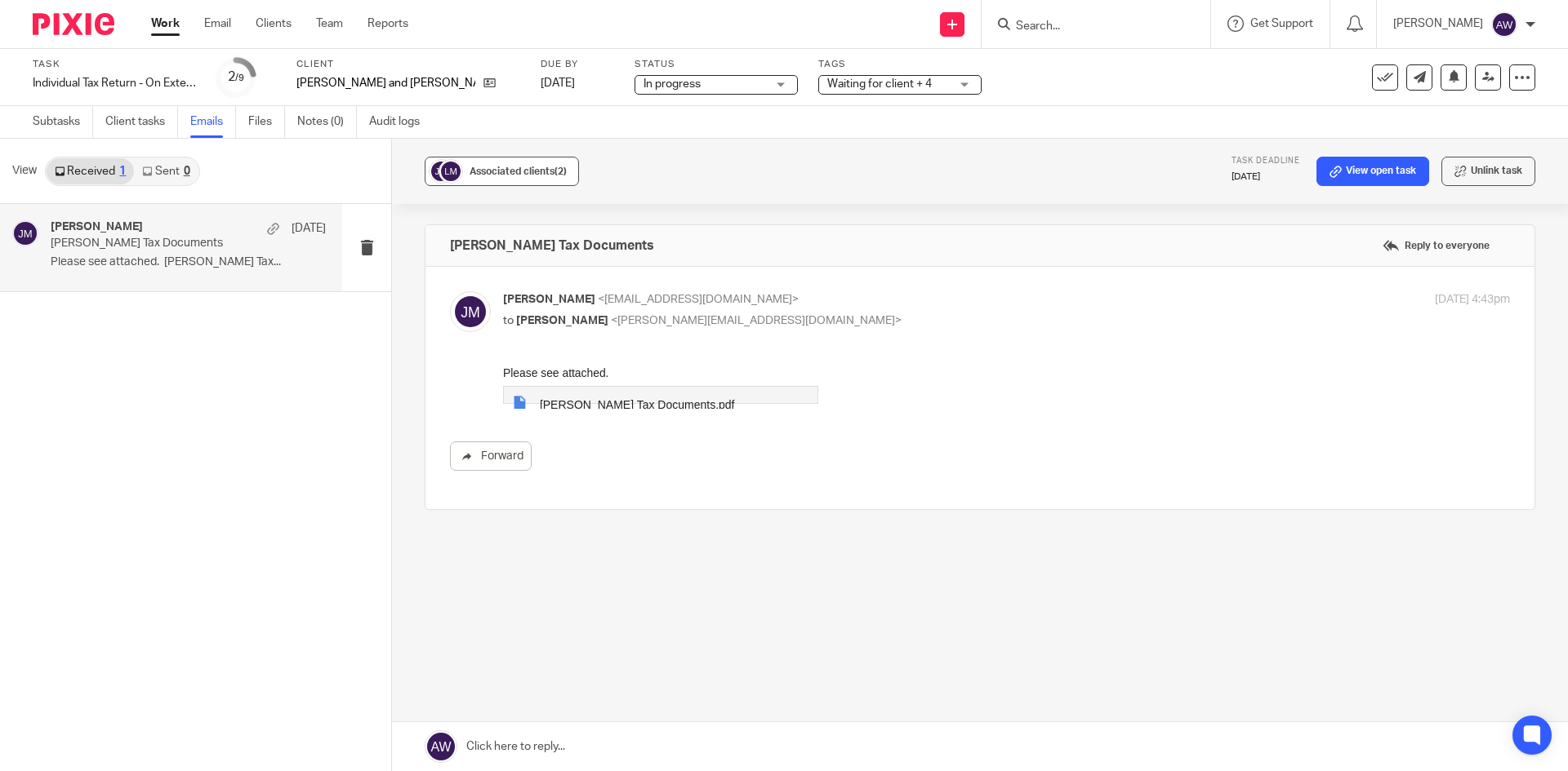
click at [451, 175] on img at bounding box center [450, 171] width 24 height 24
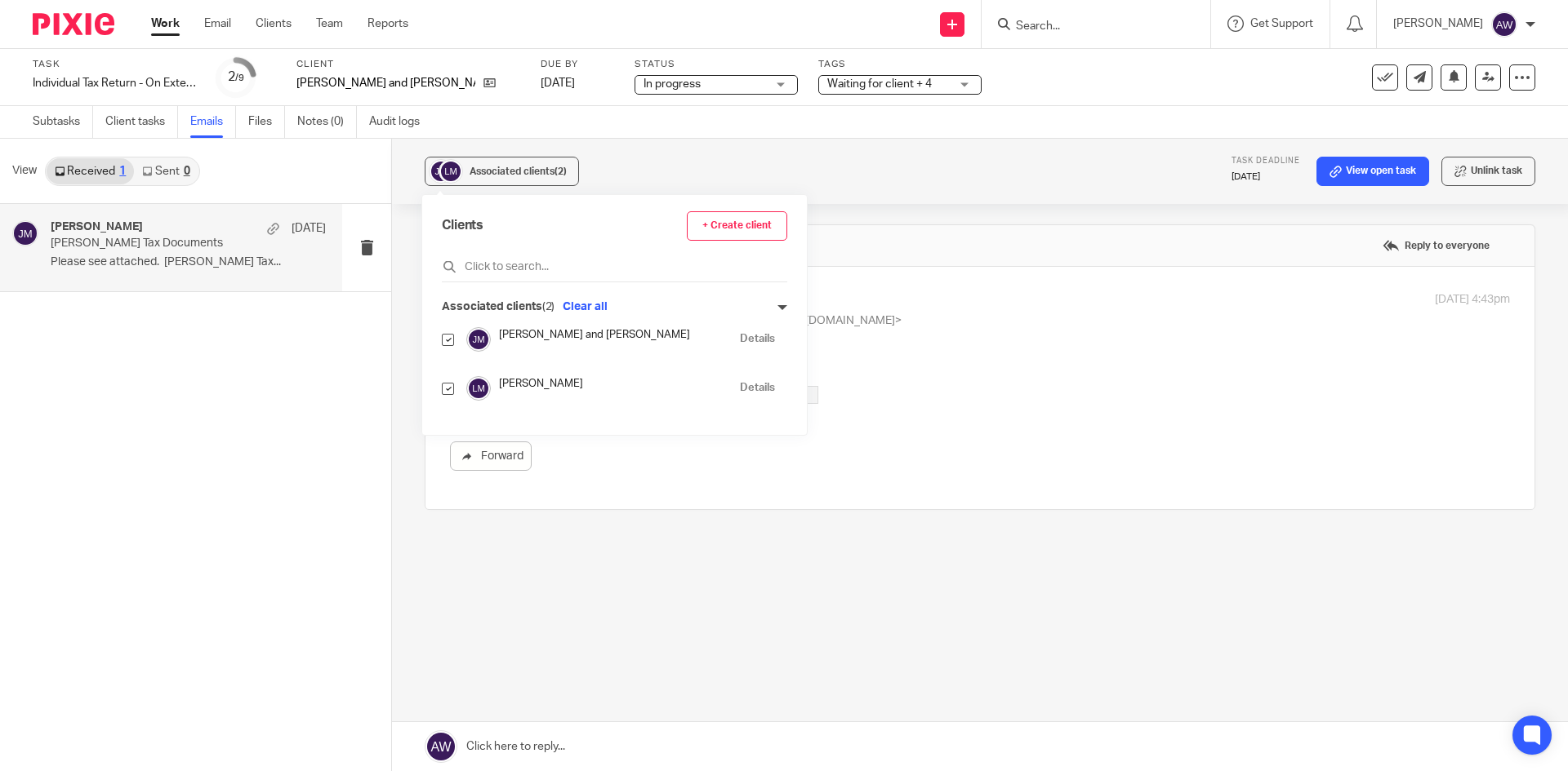
click at [931, 205] on div "Associated clients (2) Task deadline Aug 15, 2025 View open task Unlink task Ma…" at bounding box center [979, 455] width 1176 height 633
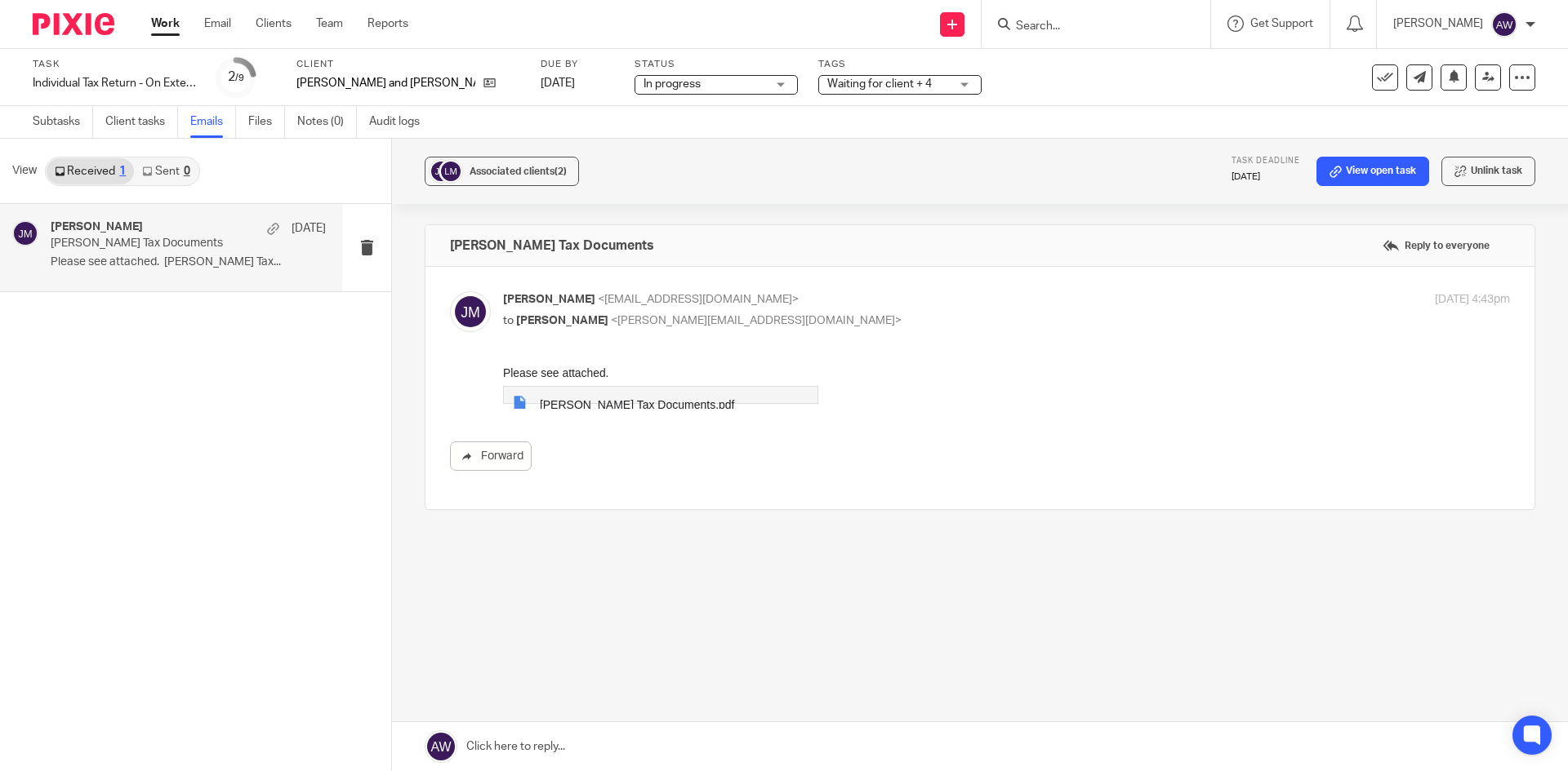
click at [169, 32] on link "Work" at bounding box center [164, 23] width 28 height 17
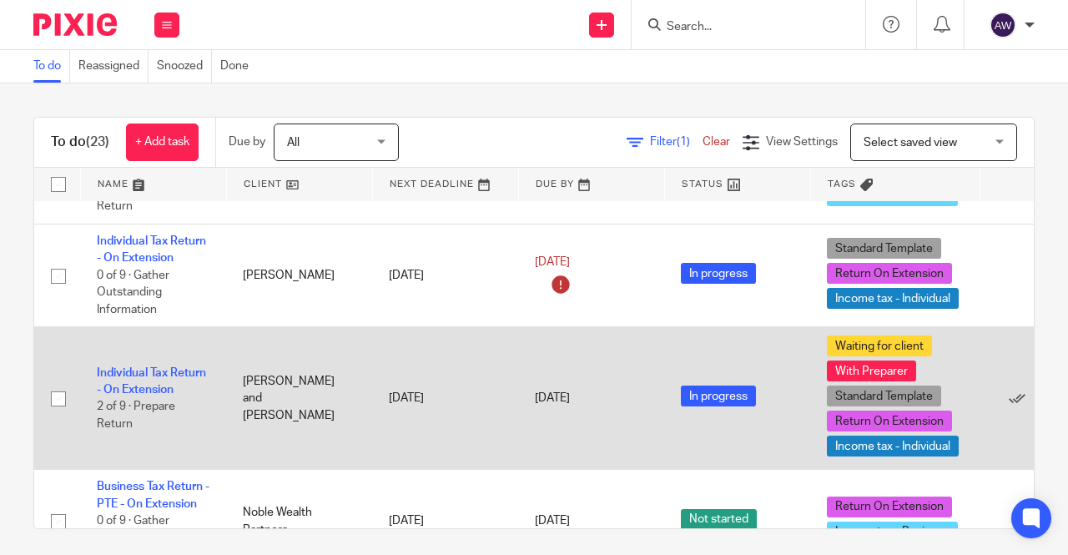
scroll to position [834, 0]
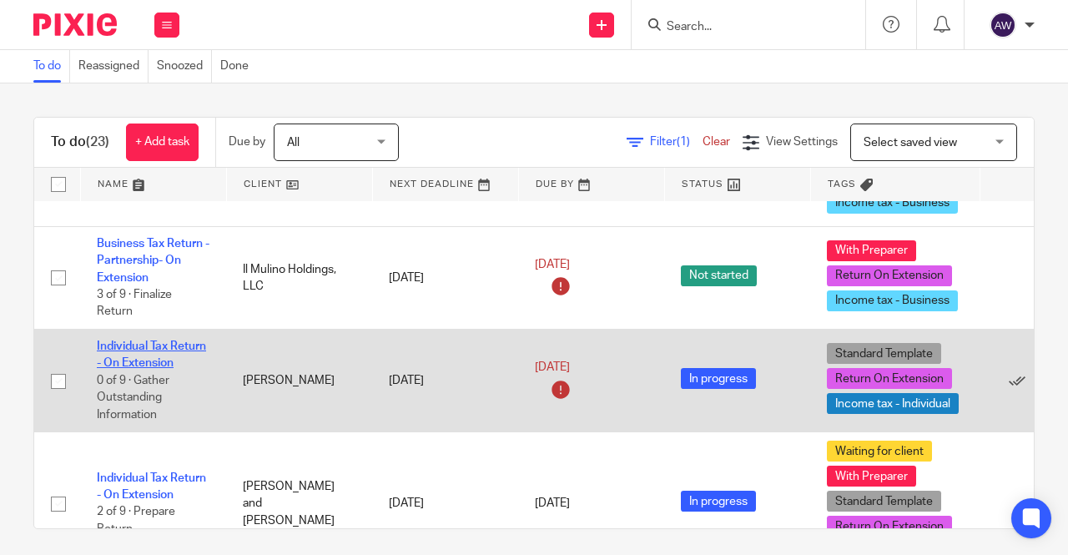
click at [160, 340] on link "Individual Tax Return - On Extension" at bounding box center [151, 354] width 109 height 28
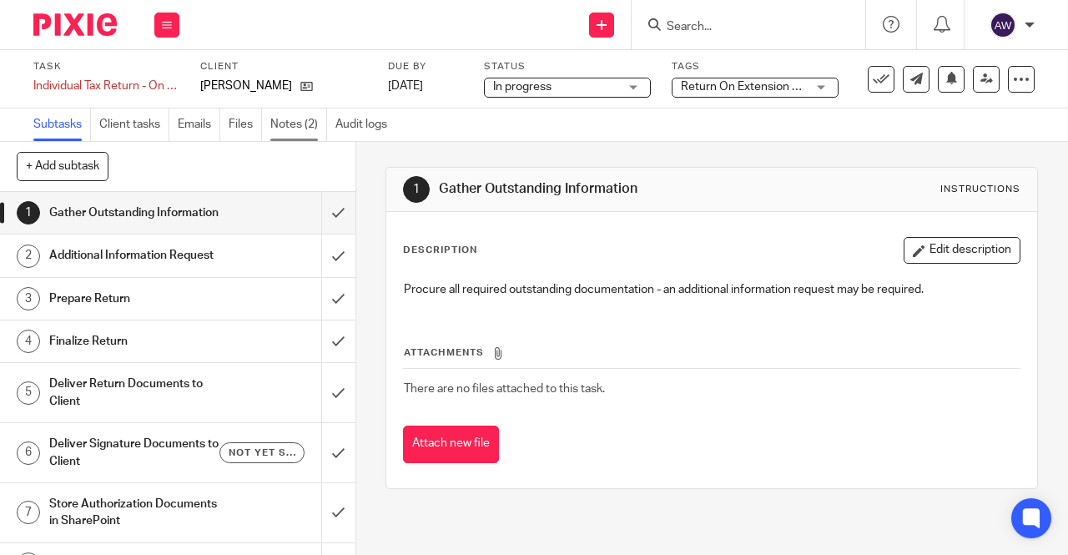
click at [313, 134] on link "Notes (2)" at bounding box center [298, 124] width 57 height 33
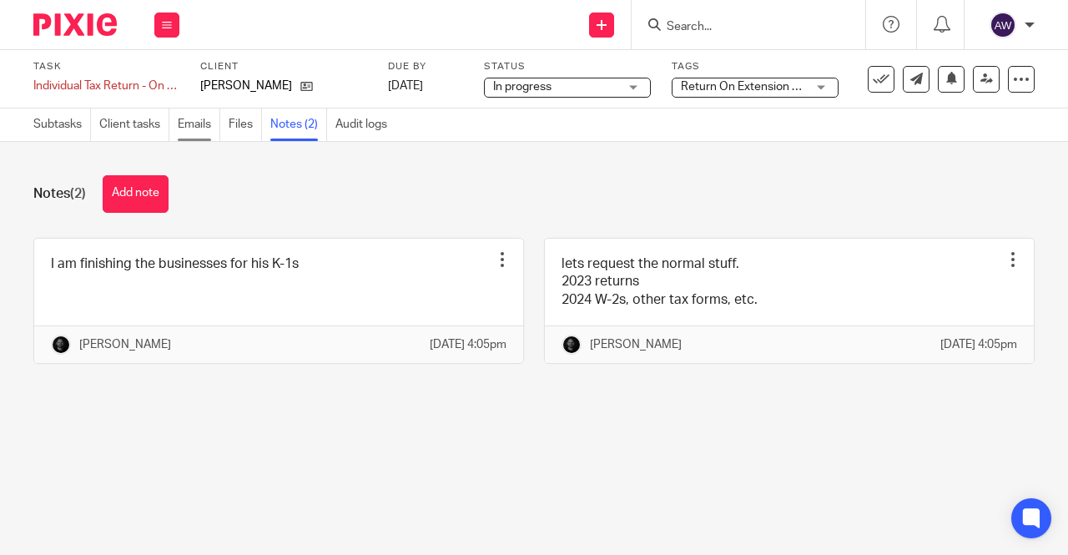
click at [210, 121] on link "Emails" at bounding box center [199, 124] width 43 height 33
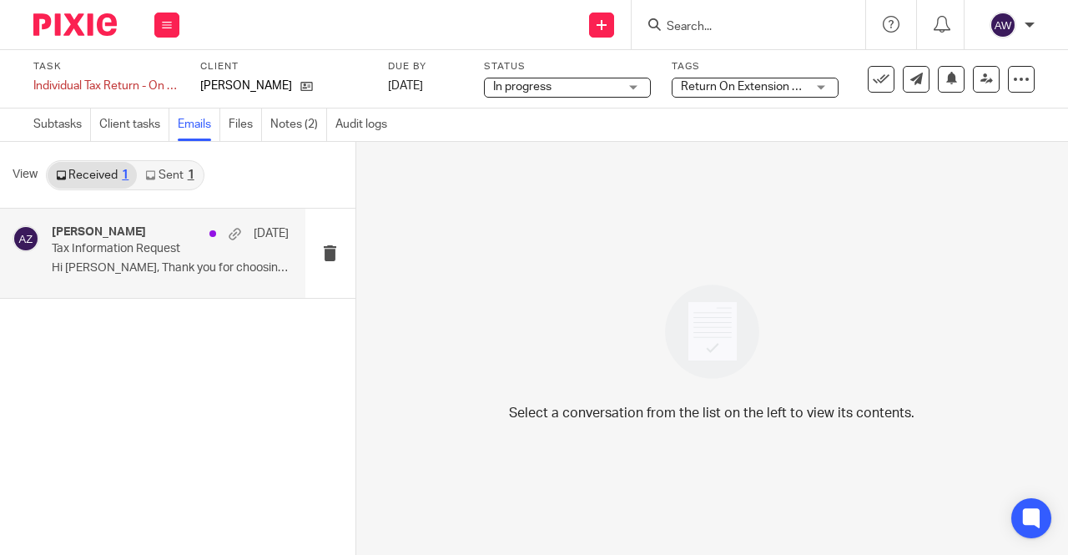
drag, startPoint x: 180, startPoint y: 251, endPoint x: 150, endPoint y: 252, distance: 30.0
click at [180, 251] on p "Tax Information Request" at bounding box center [146, 249] width 189 height 14
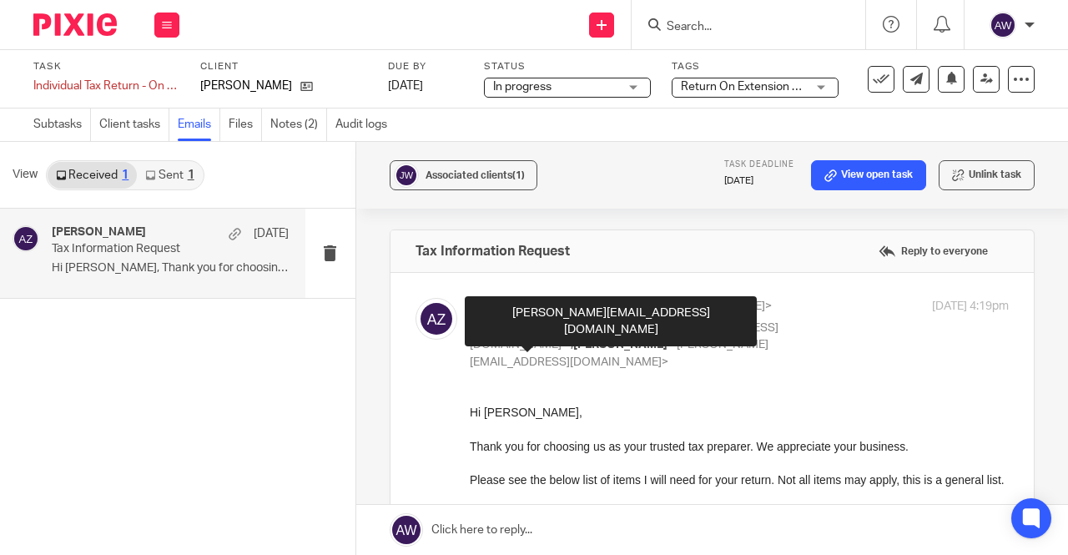
scroll to position [167, 0]
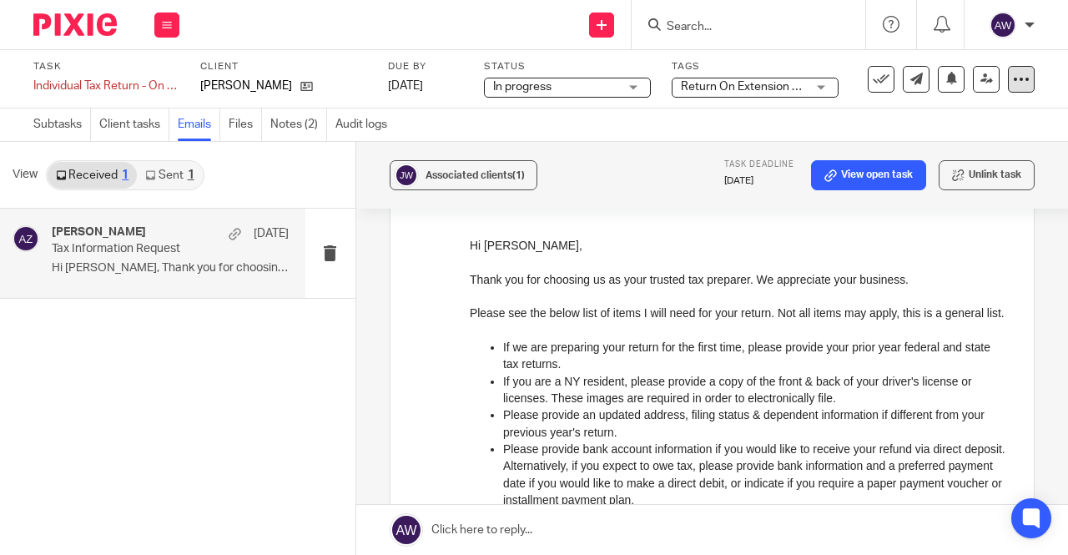
click at [1013, 73] on icon at bounding box center [1021, 79] width 17 height 17
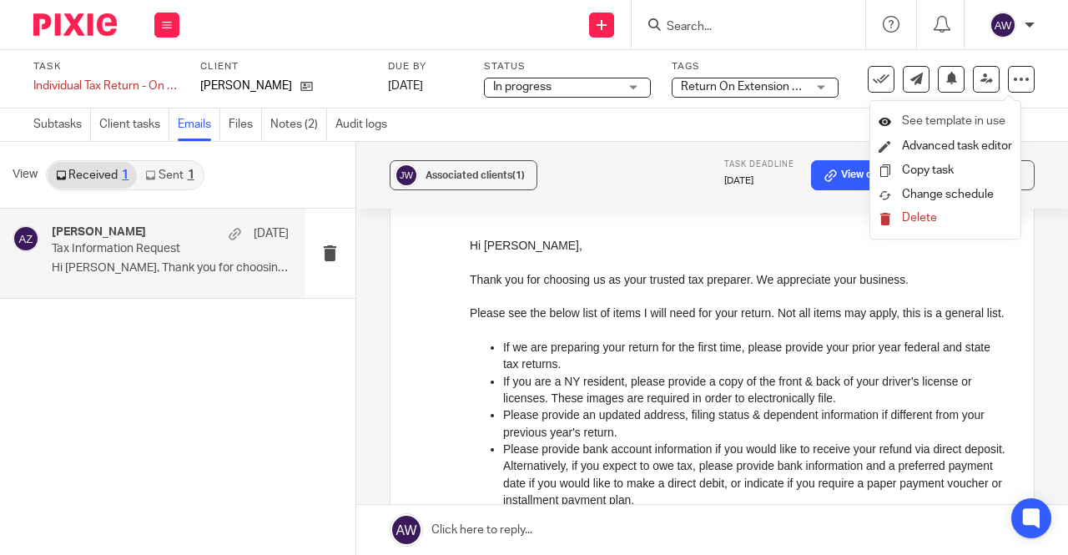
click at [973, 118] on span "See template in use" at bounding box center [953, 121] width 103 height 12
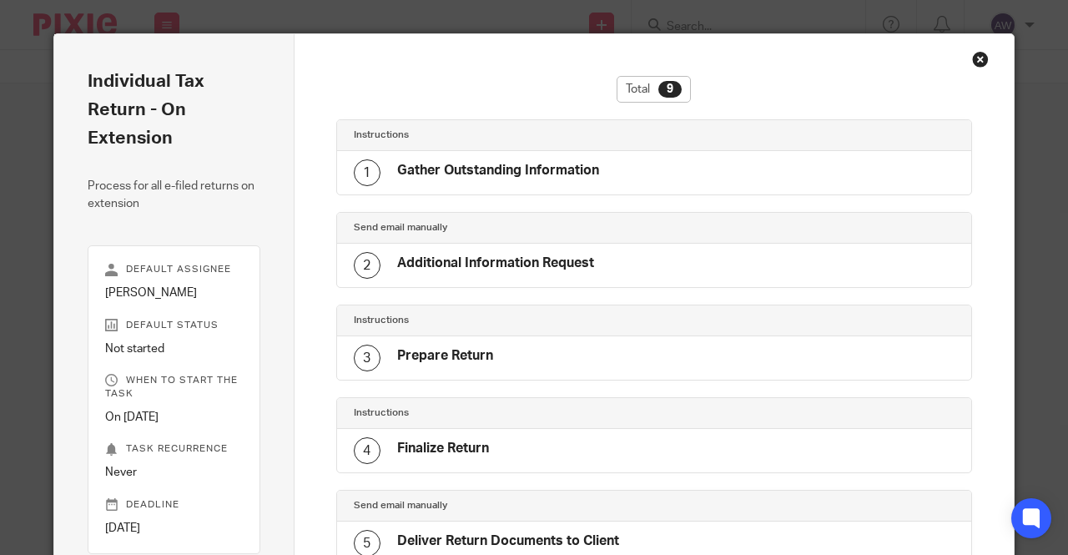
click at [973, 56] on div "Close this dialog window" at bounding box center [980, 59] width 17 height 17
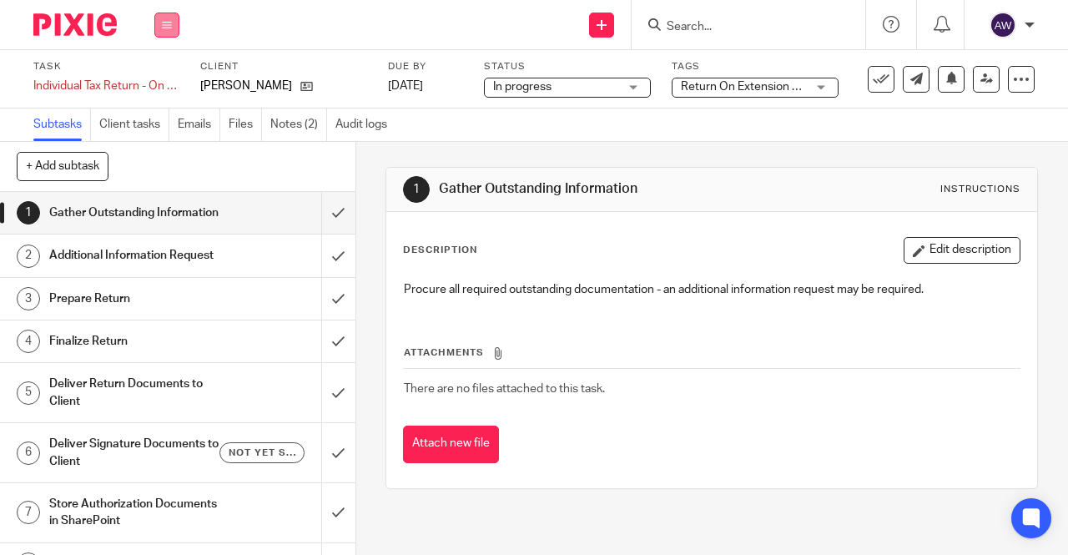
click at [159, 27] on button at bounding box center [166, 25] width 25 height 25
click at [158, 79] on link "Work" at bounding box center [158, 78] width 29 height 12
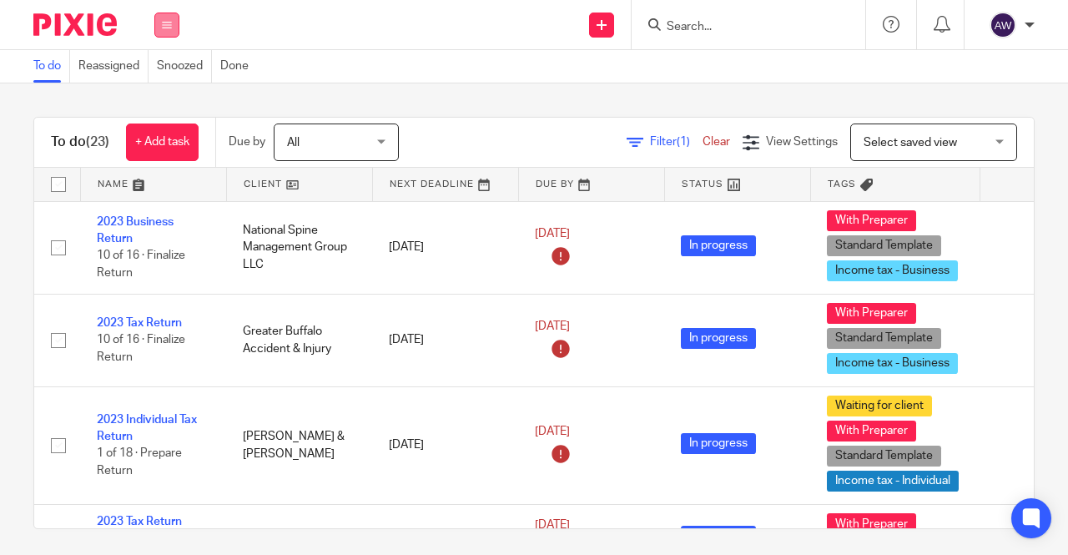
click at [179, 23] on button at bounding box center [166, 25] width 25 height 25
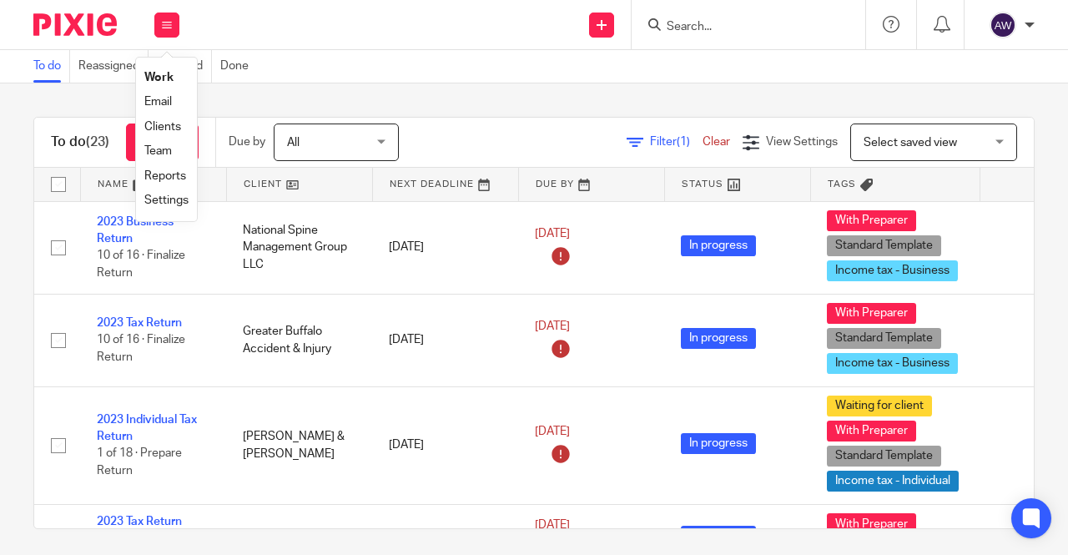
click at [159, 149] on link "Team" at bounding box center [158, 151] width 28 height 12
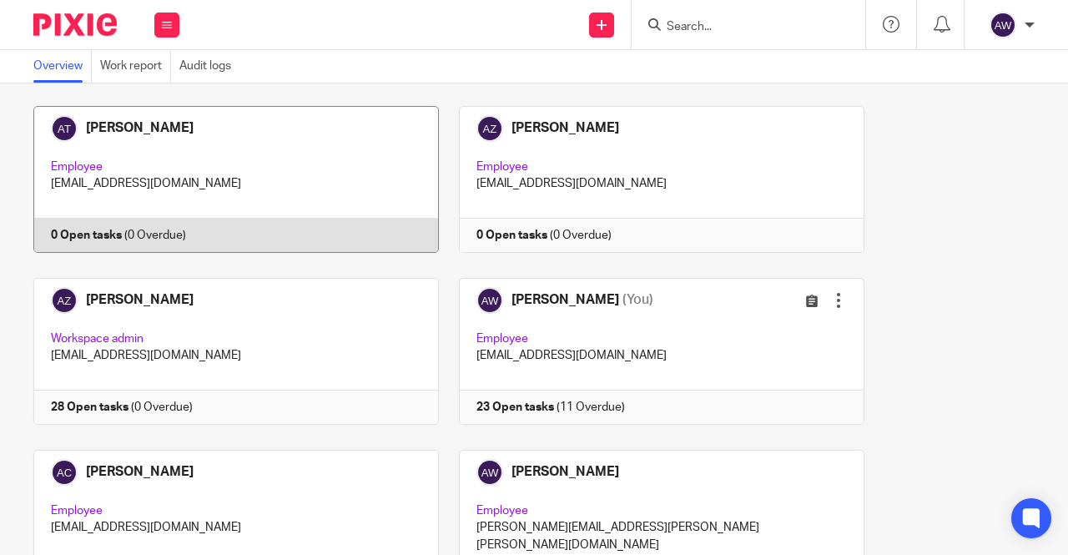
scroll to position [250, 0]
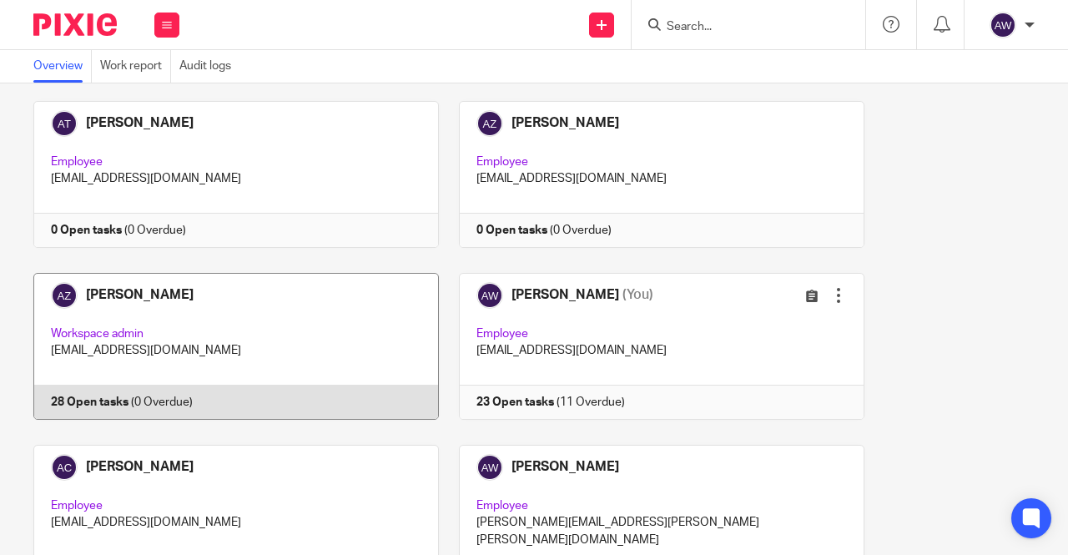
click at [242, 306] on link at bounding box center [226, 346] width 425 height 147
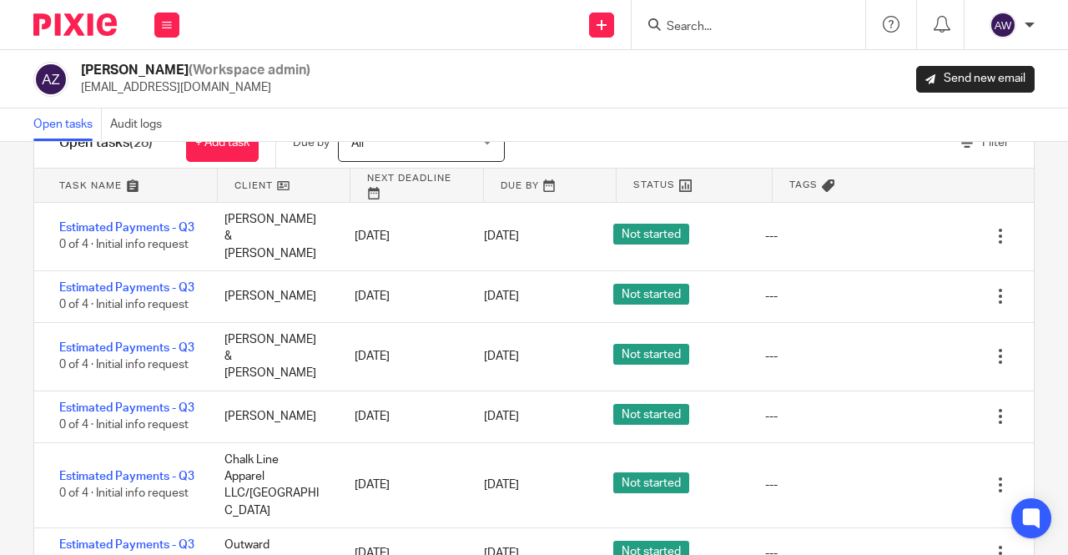
scroll to position [83, 0]
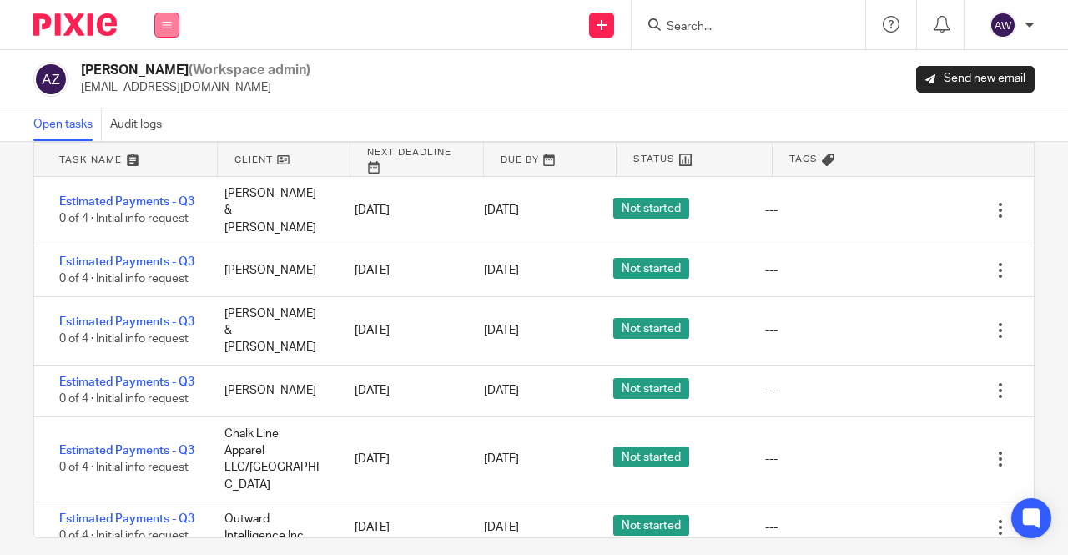
click at [177, 22] on button at bounding box center [166, 25] width 25 height 25
click at [167, 75] on link "Work" at bounding box center [157, 78] width 27 height 12
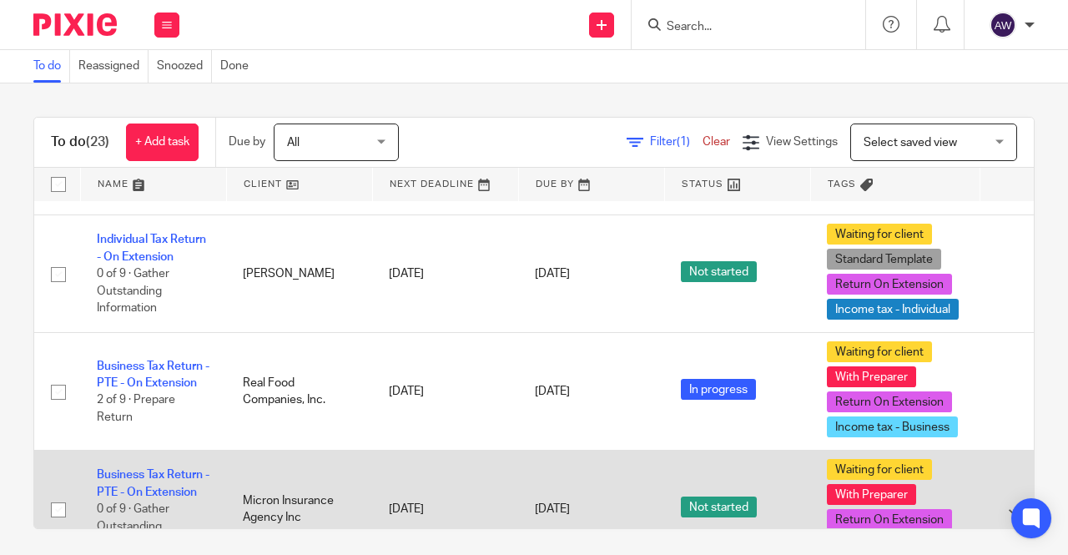
scroll to position [2166, 0]
